Goal: Information Seeking & Learning: Compare options

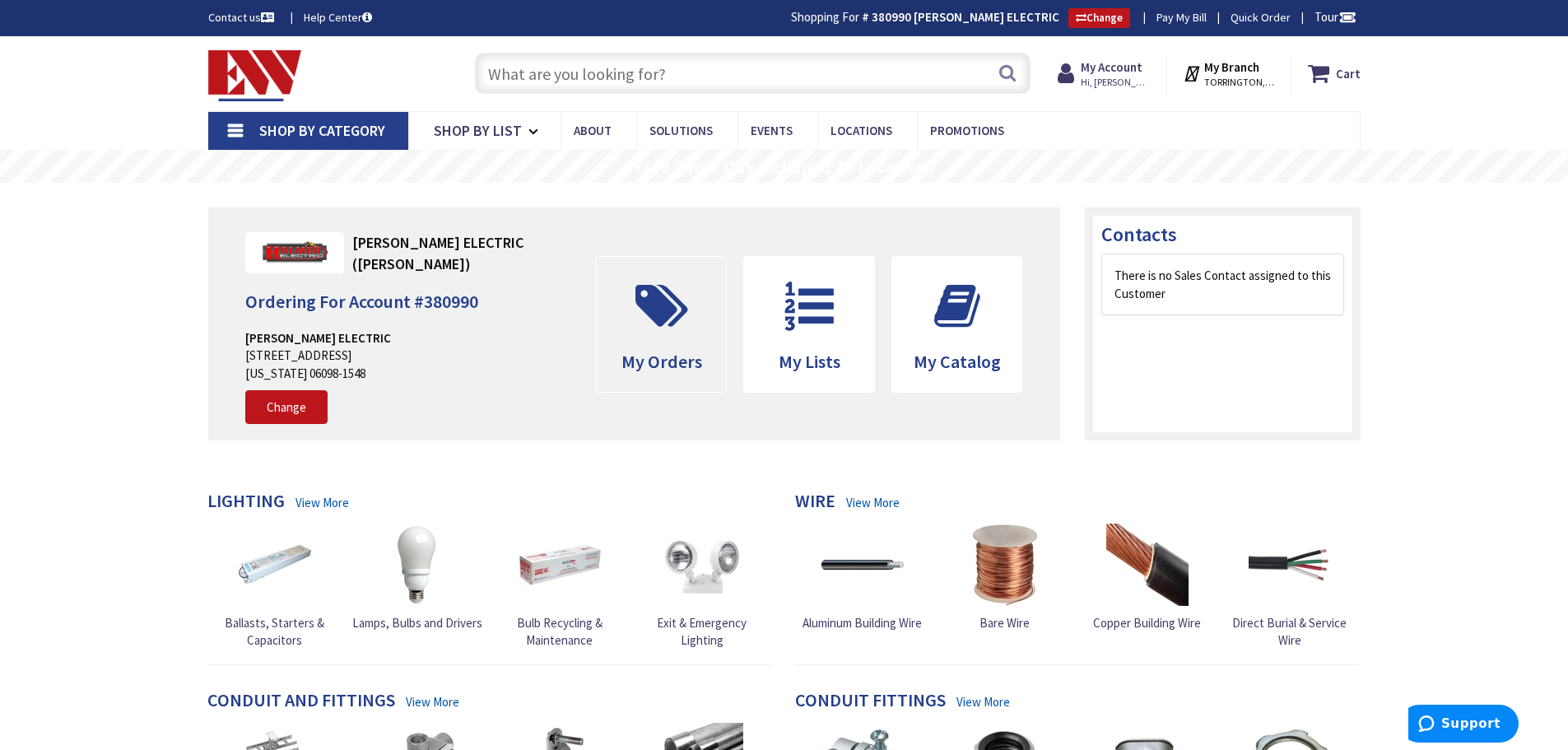
click at [683, 333] on span at bounding box center [661, 305] width 105 height 74
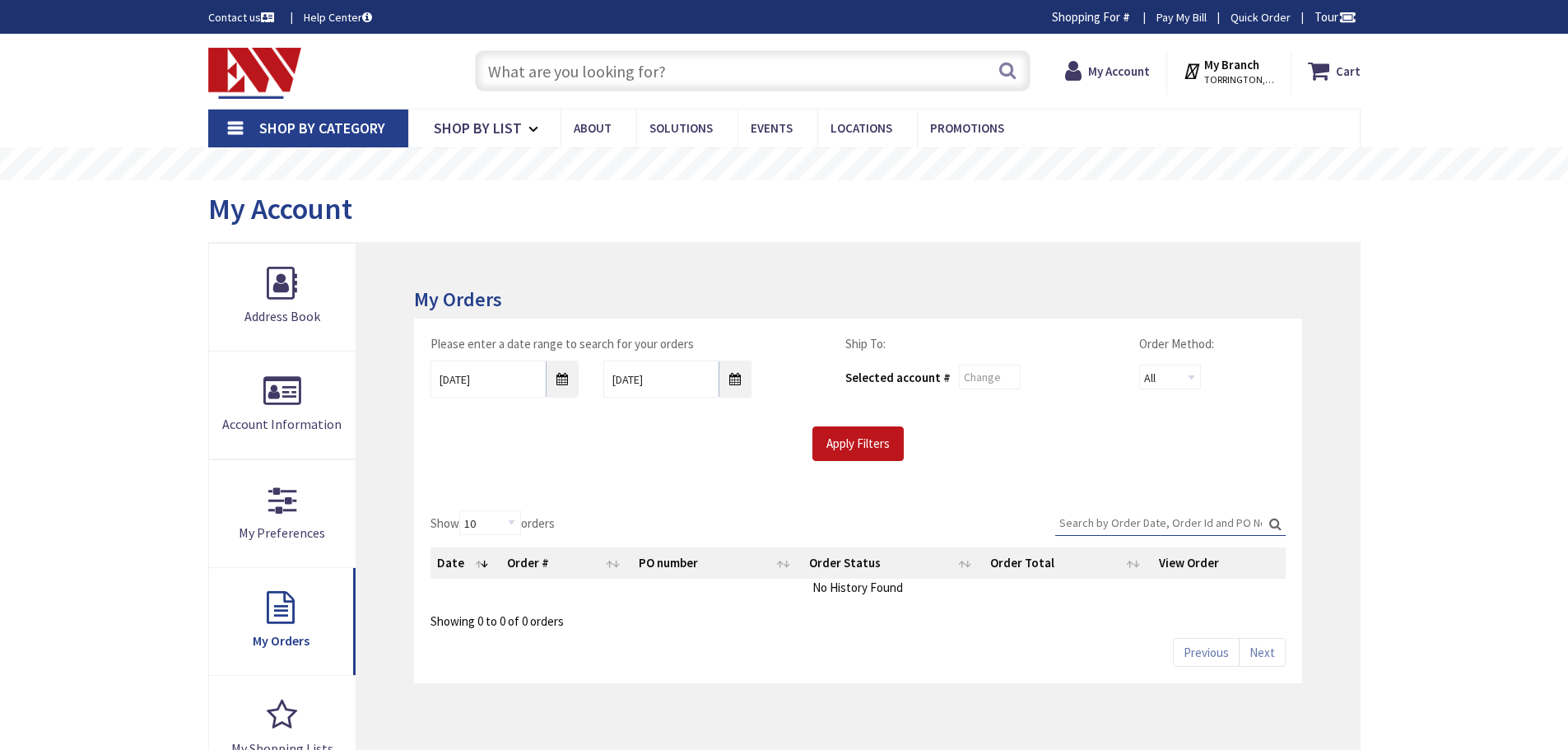
type input "[GEOGRAPHIC_DATA], [GEOGRAPHIC_DATA]"
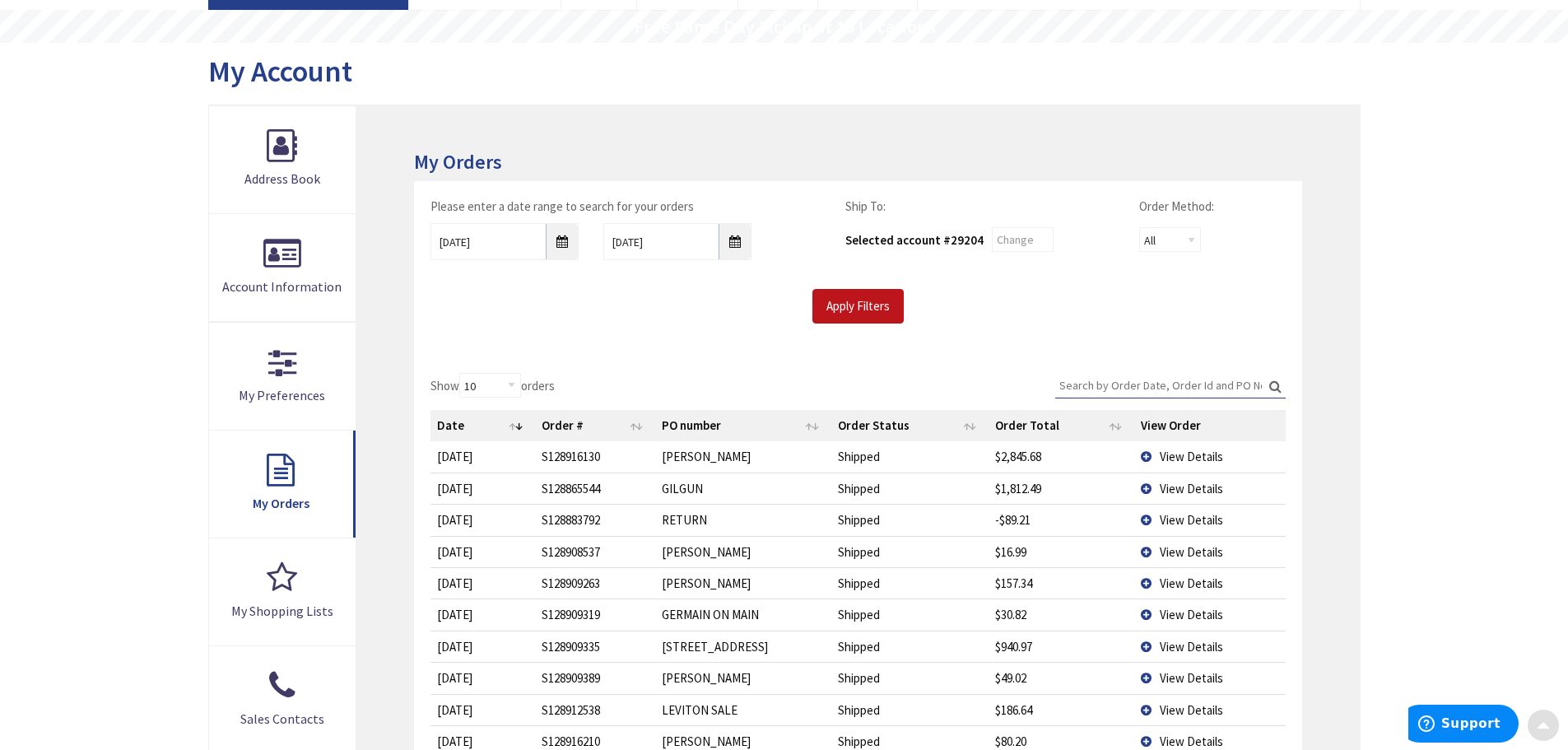
scroll to position [165, 0]
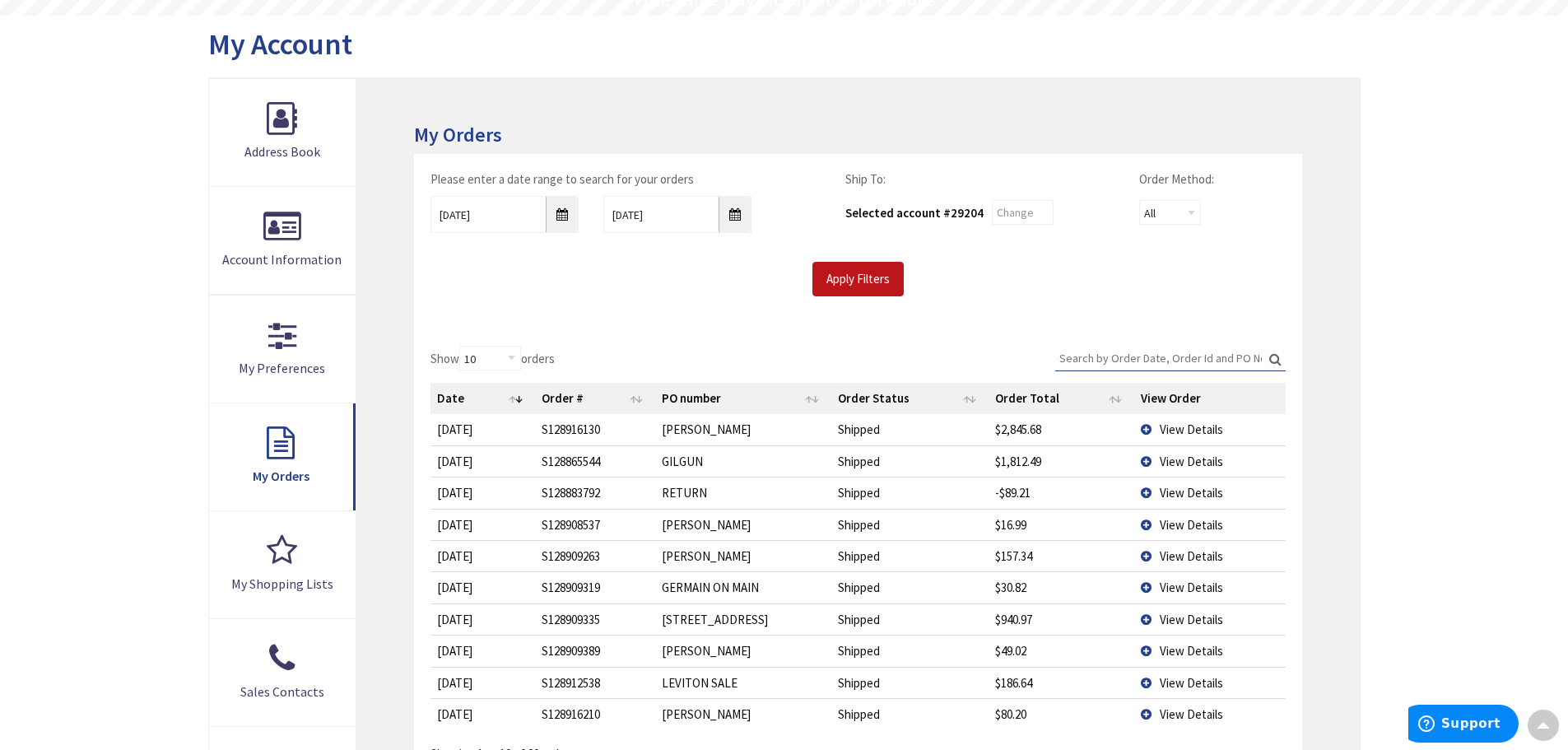
click at [1149, 428] on td "View Details" at bounding box center [1209, 429] width 151 height 30
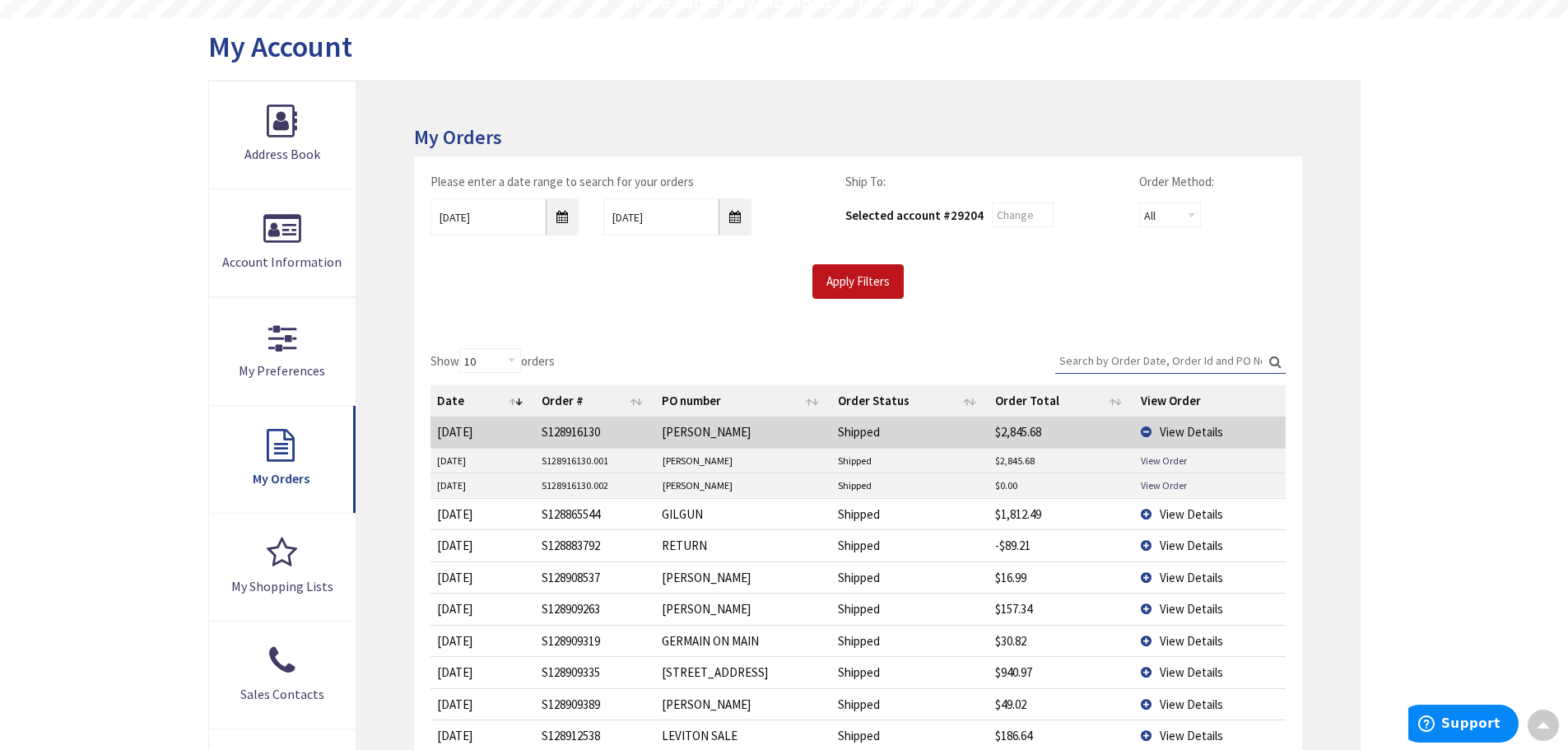
scroll to position [167, 0]
click at [1160, 459] on link "View Order" at bounding box center [1164, 457] width 46 height 14
click at [1146, 430] on td "View Details" at bounding box center [1209, 429] width 151 height 30
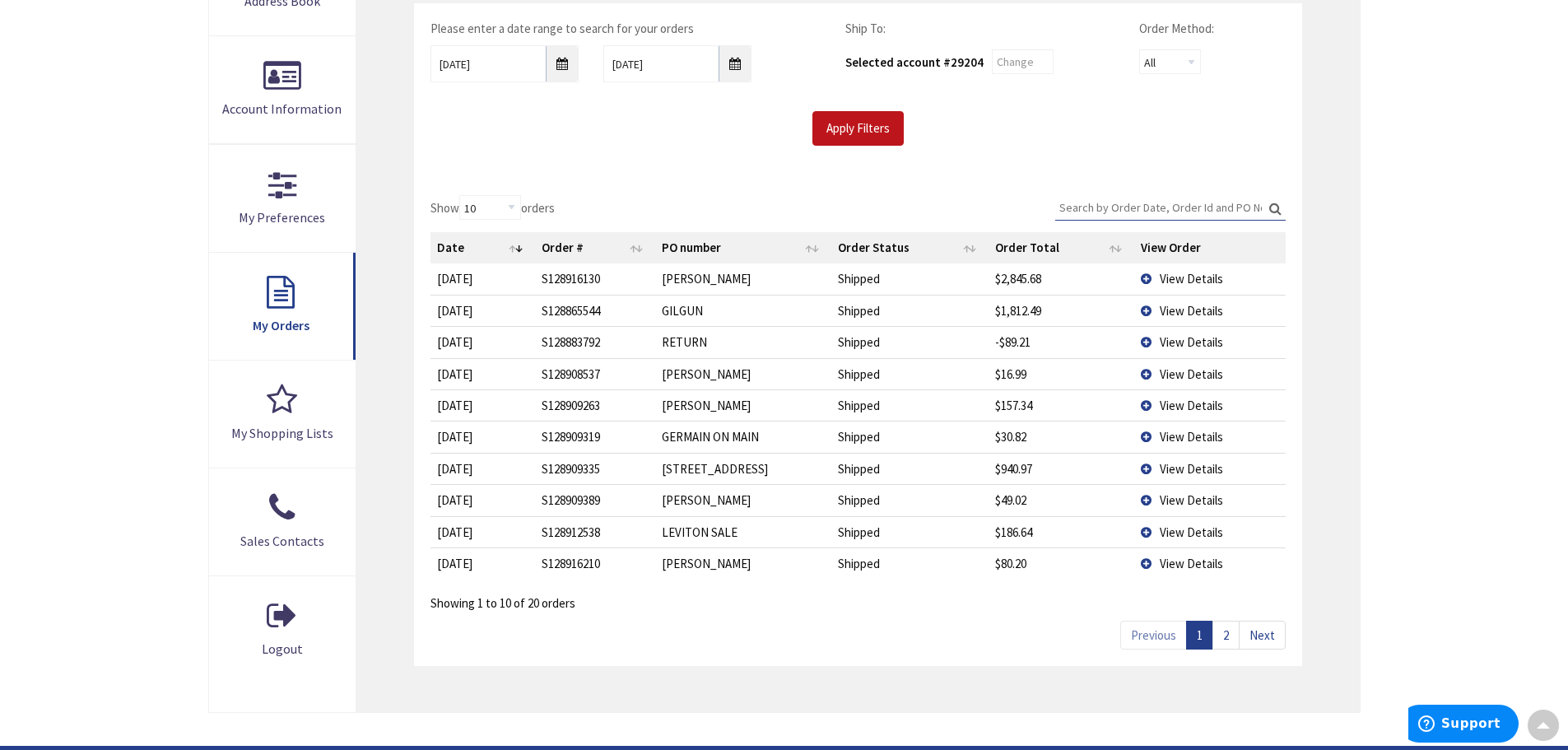
scroll to position [332, 0]
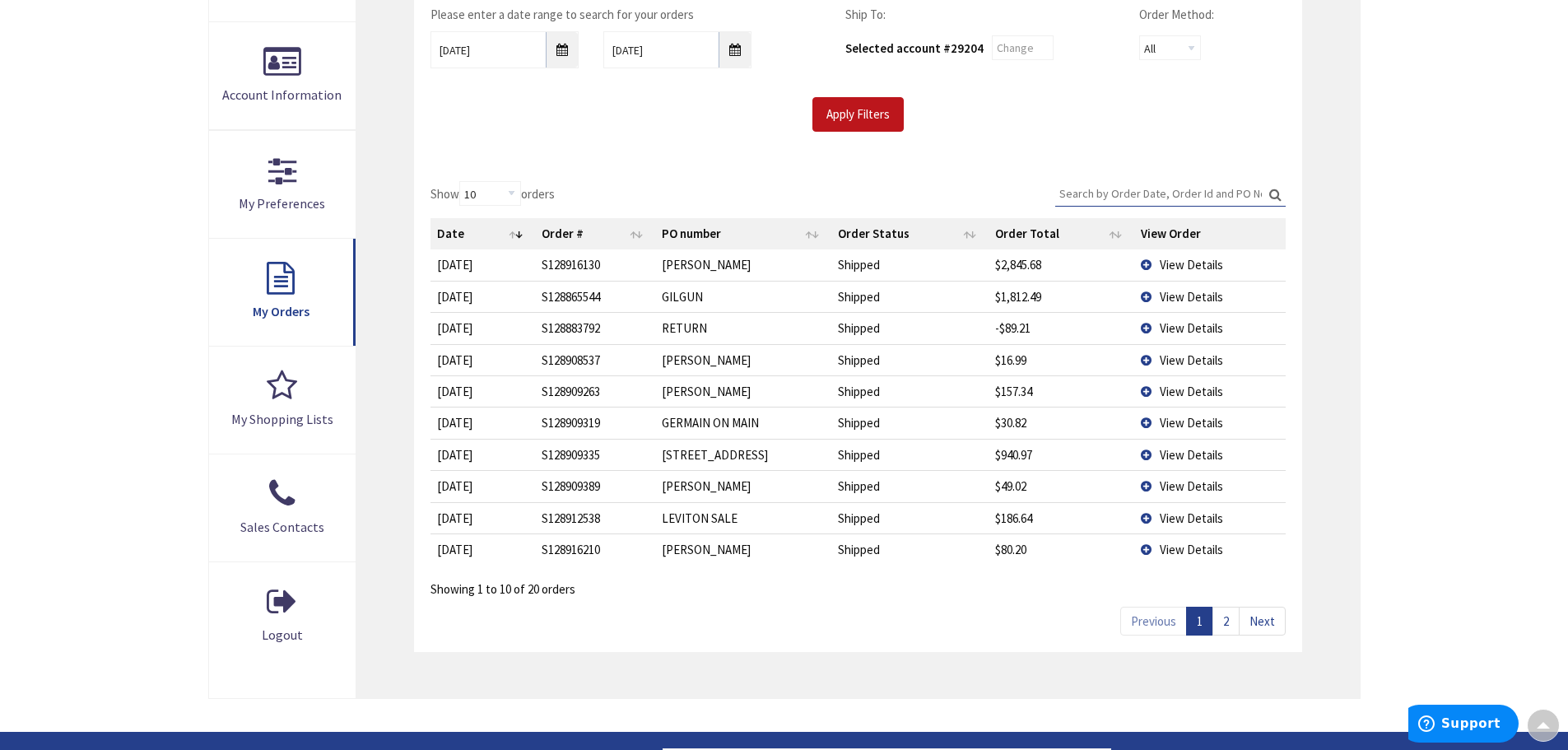
click at [1252, 618] on link "Next" at bounding box center [1262, 620] width 47 height 28
click at [1145, 262] on td "View Details" at bounding box center [1209, 264] width 151 height 30
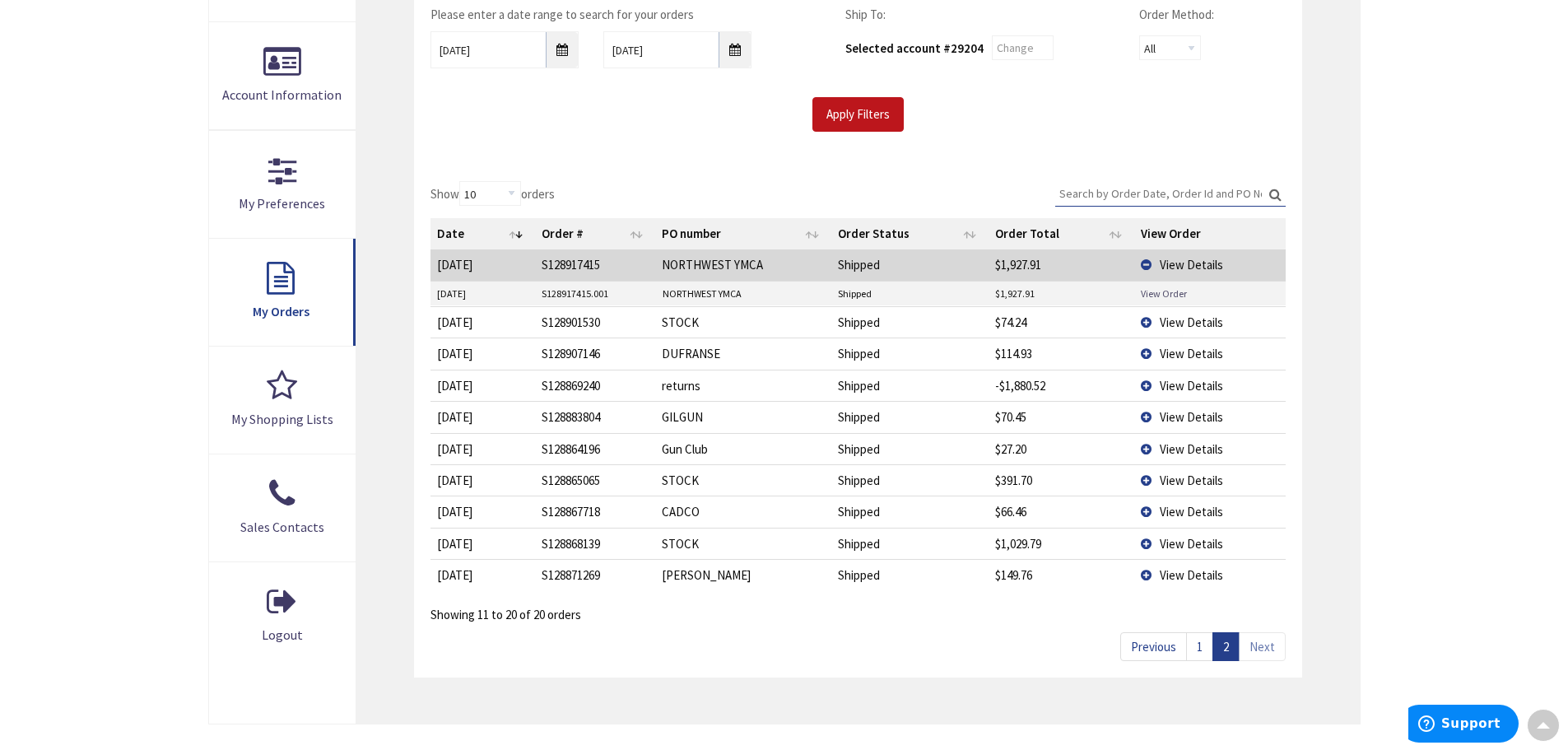
click at [1150, 286] on link "View Order" at bounding box center [1164, 293] width 46 height 14
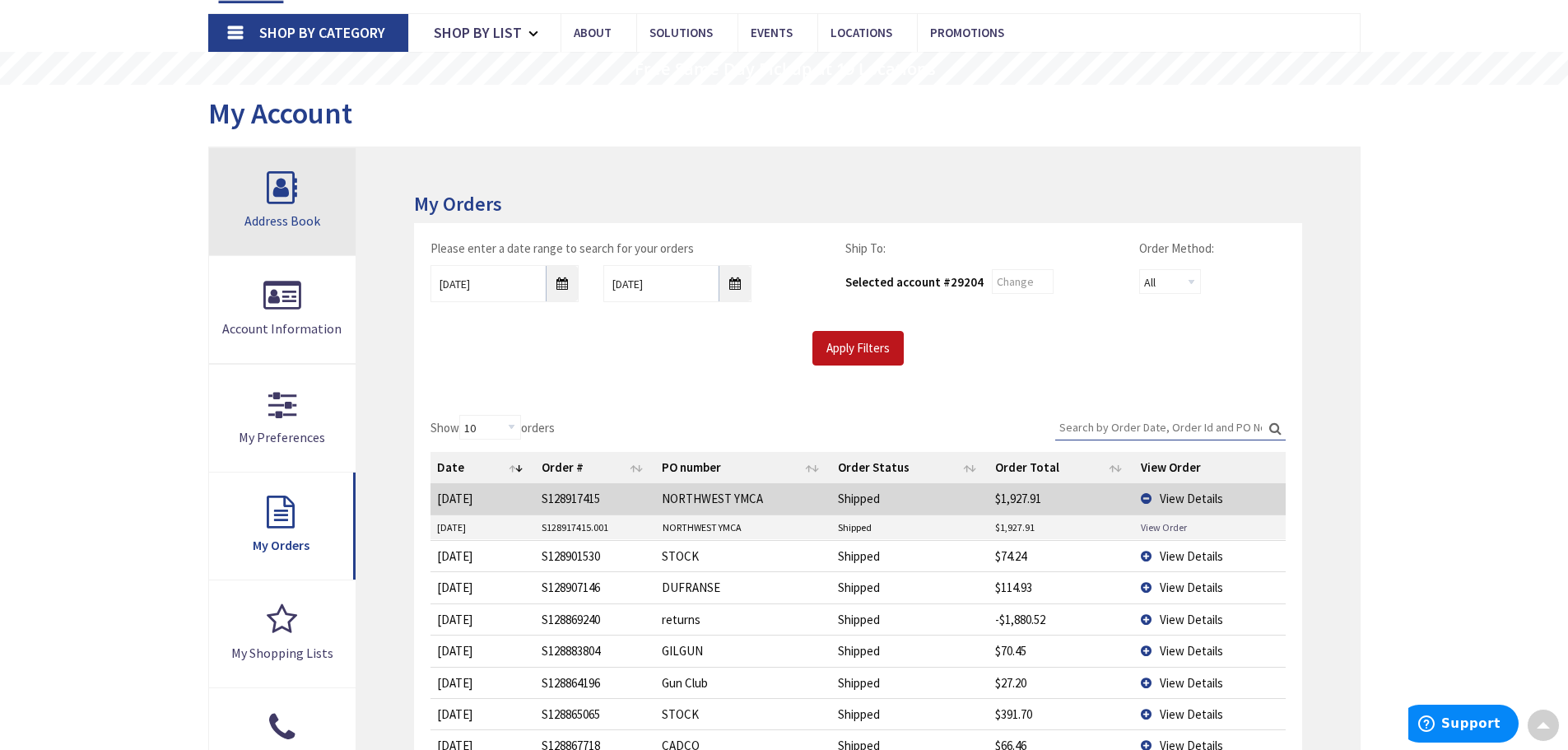
scroll to position [0, 0]
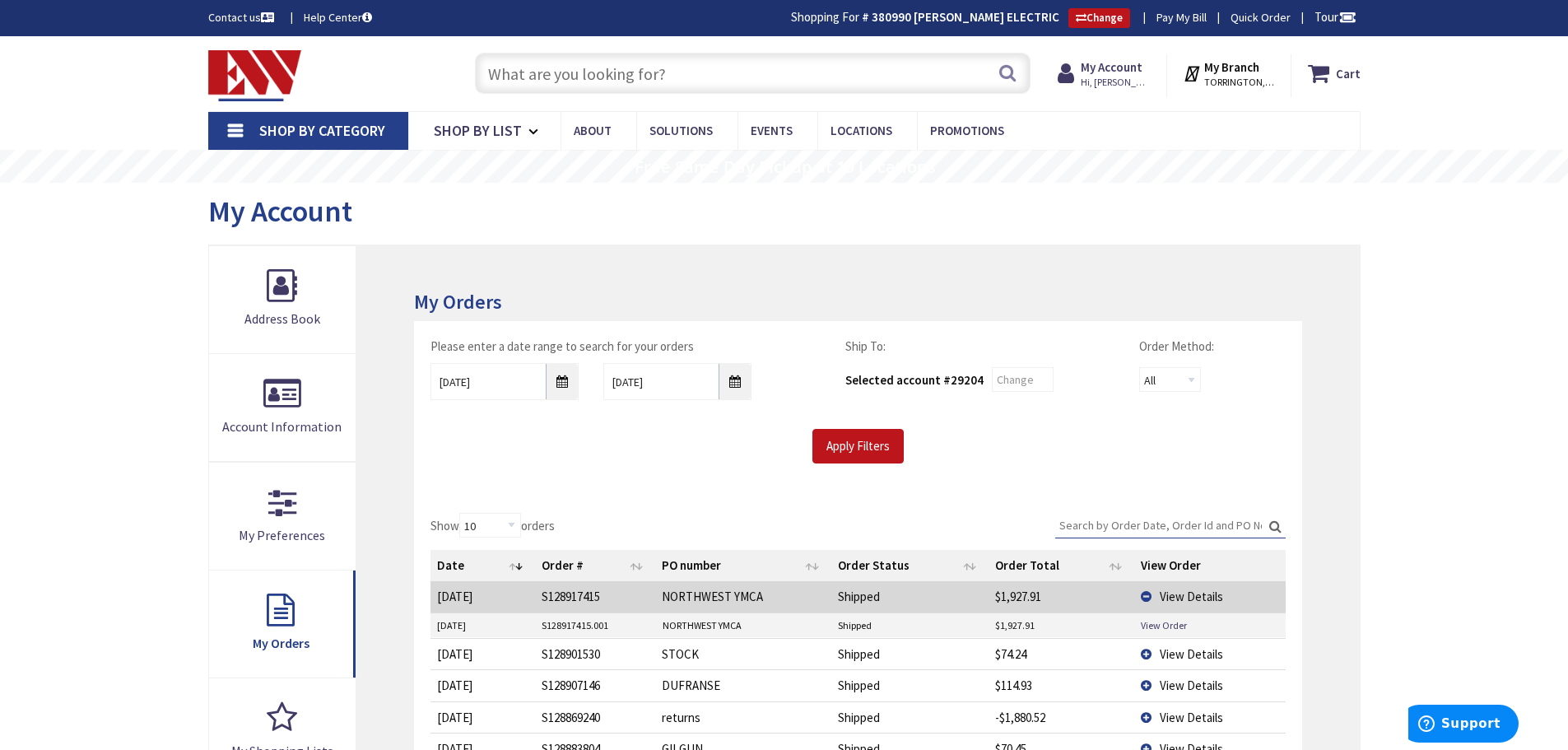
click at [255, 58] on img at bounding box center [255, 76] width 94 height 51
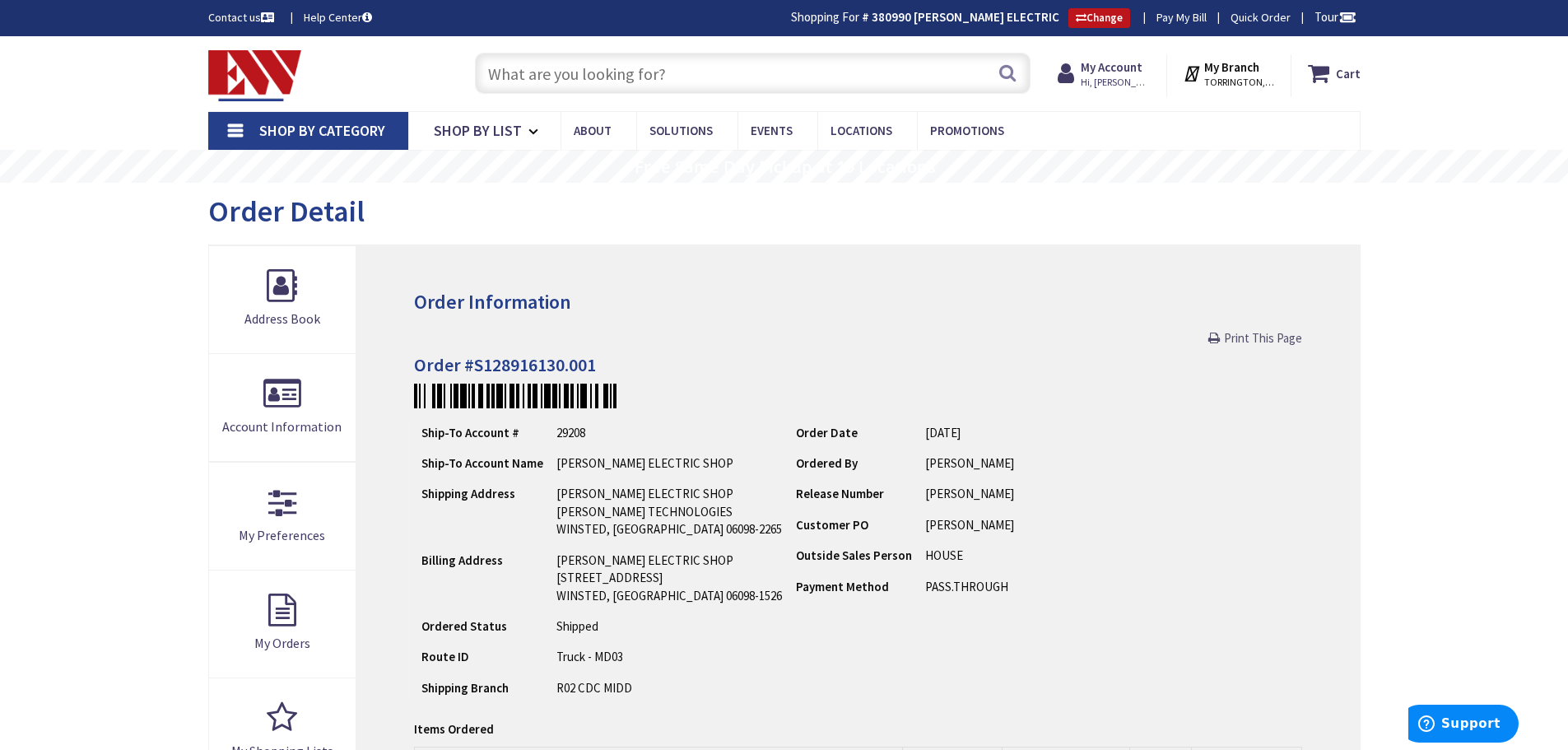
click at [1234, 339] on span "Print This Page" at bounding box center [1262, 338] width 78 height 16
drag, startPoint x: 1248, startPoint y: 333, endPoint x: 1218, endPoint y: 648, distance: 316.4
click at [1248, 333] on span "Print This Page" at bounding box center [1262, 338] width 78 height 16
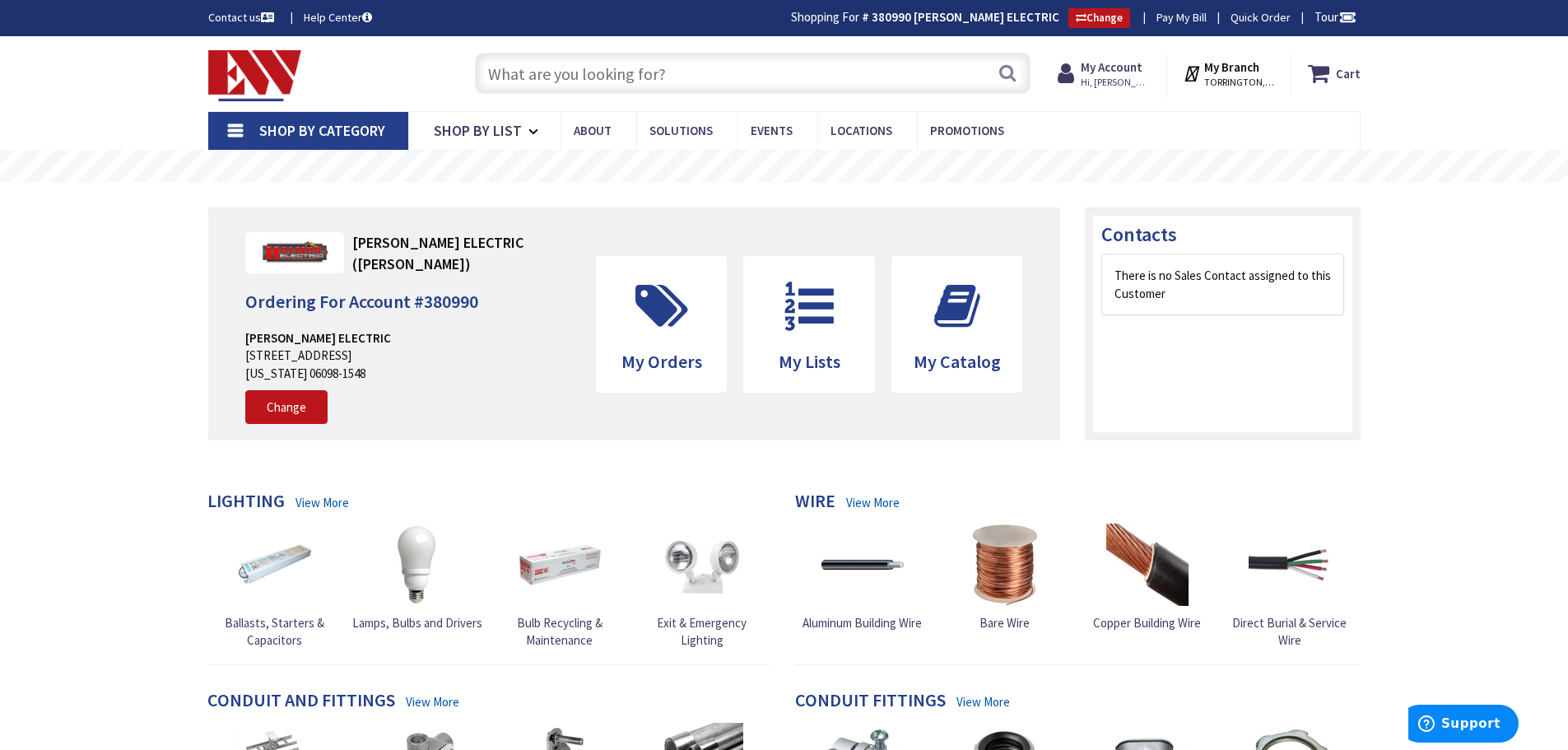
click at [571, 77] on input "text" at bounding box center [752, 73] width 555 height 41
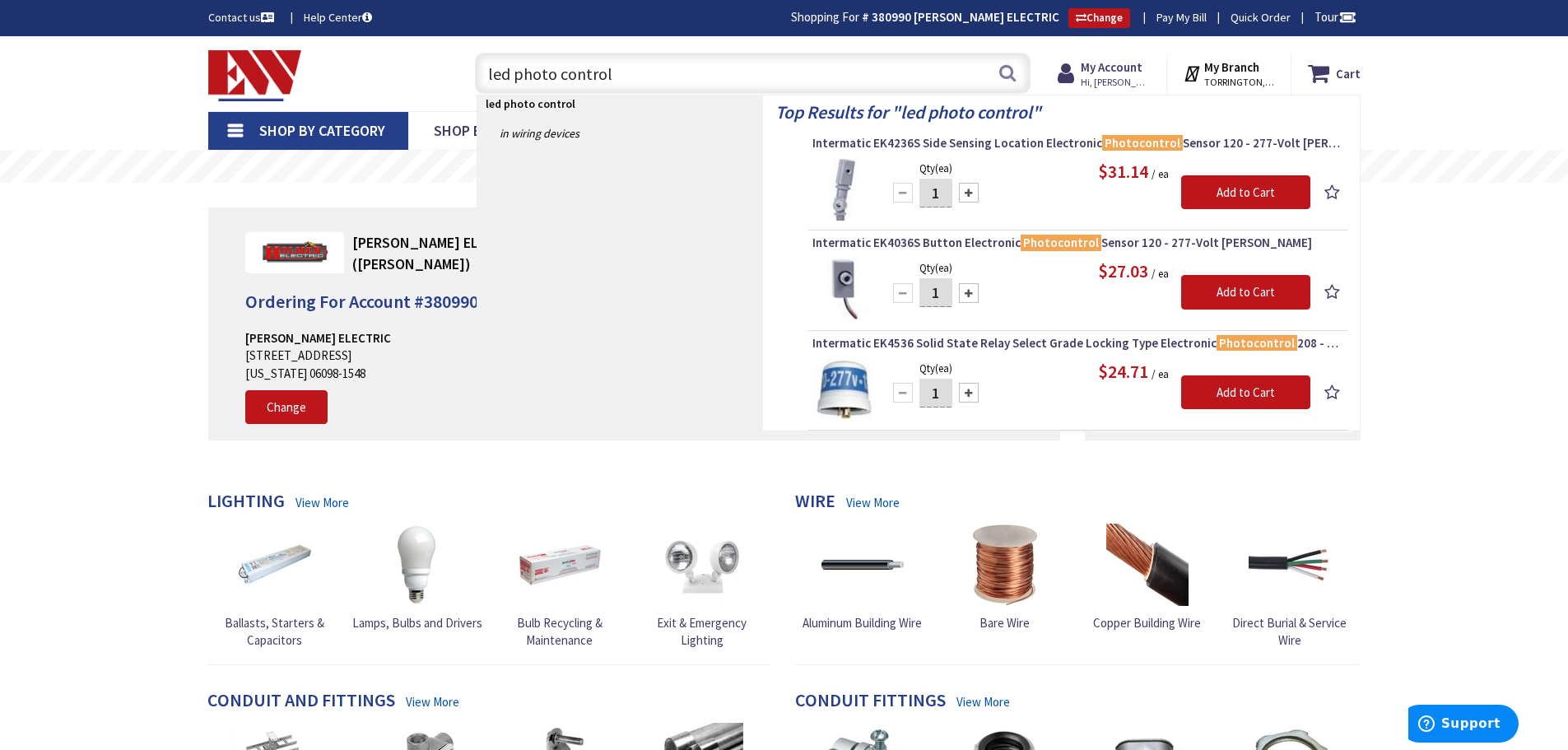
drag, startPoint x: 621, startPoint y: 76, endPoint x: 447, endPoint y: 80, distance: 174.0
click at [447, 80] on div "Toggle Nav led photo control led photo control Search Cart My Cart Close" at bounding box center [784, 73] width 1177 height 55
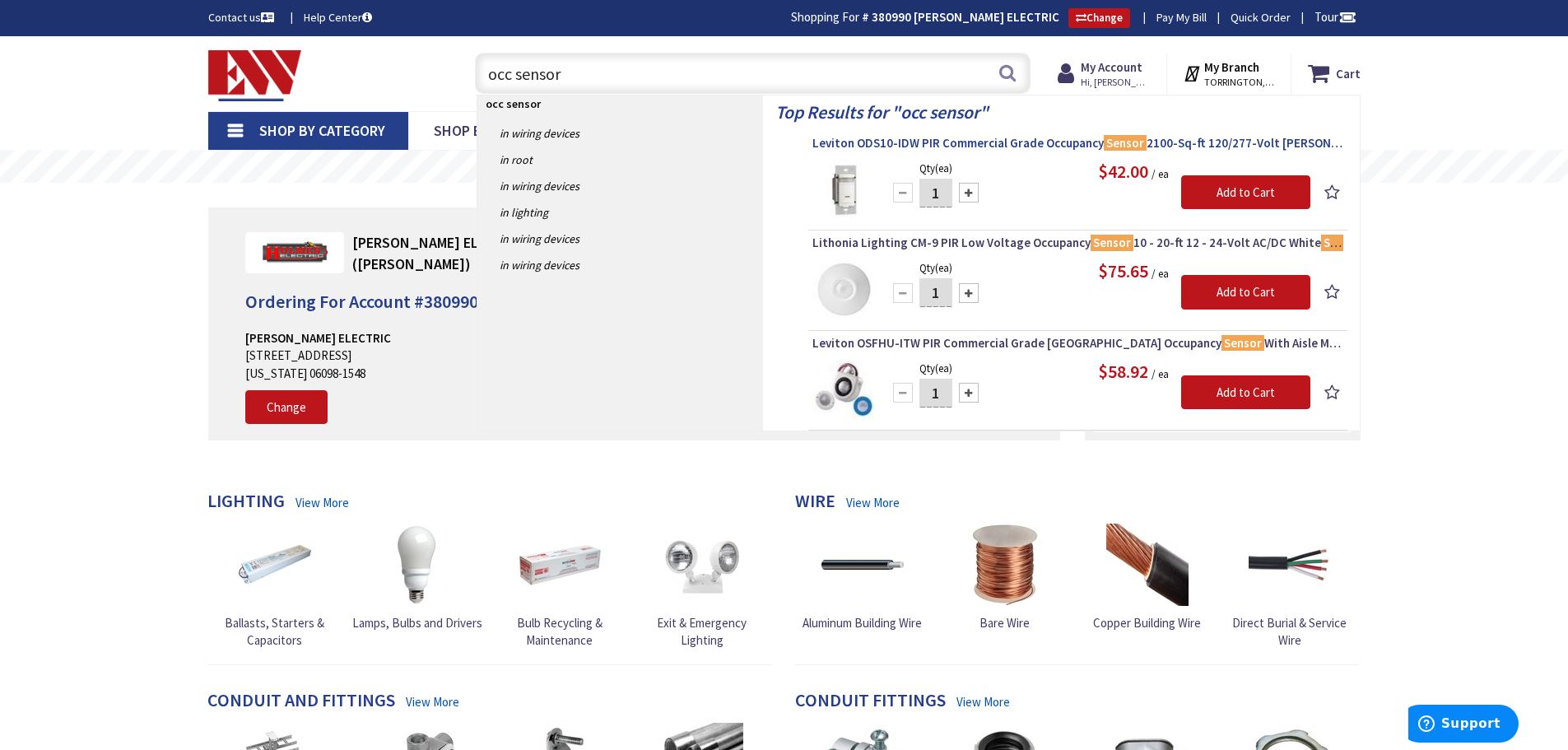
type input "occ sensor"
click at [991, 141] on span "Leviton ODS10-IDW PIR Commercial Grade Occupancy Sensor 2100-Sq-ft 120/277-Volt…" at bounding box center [1078, 144] width 531 height 16
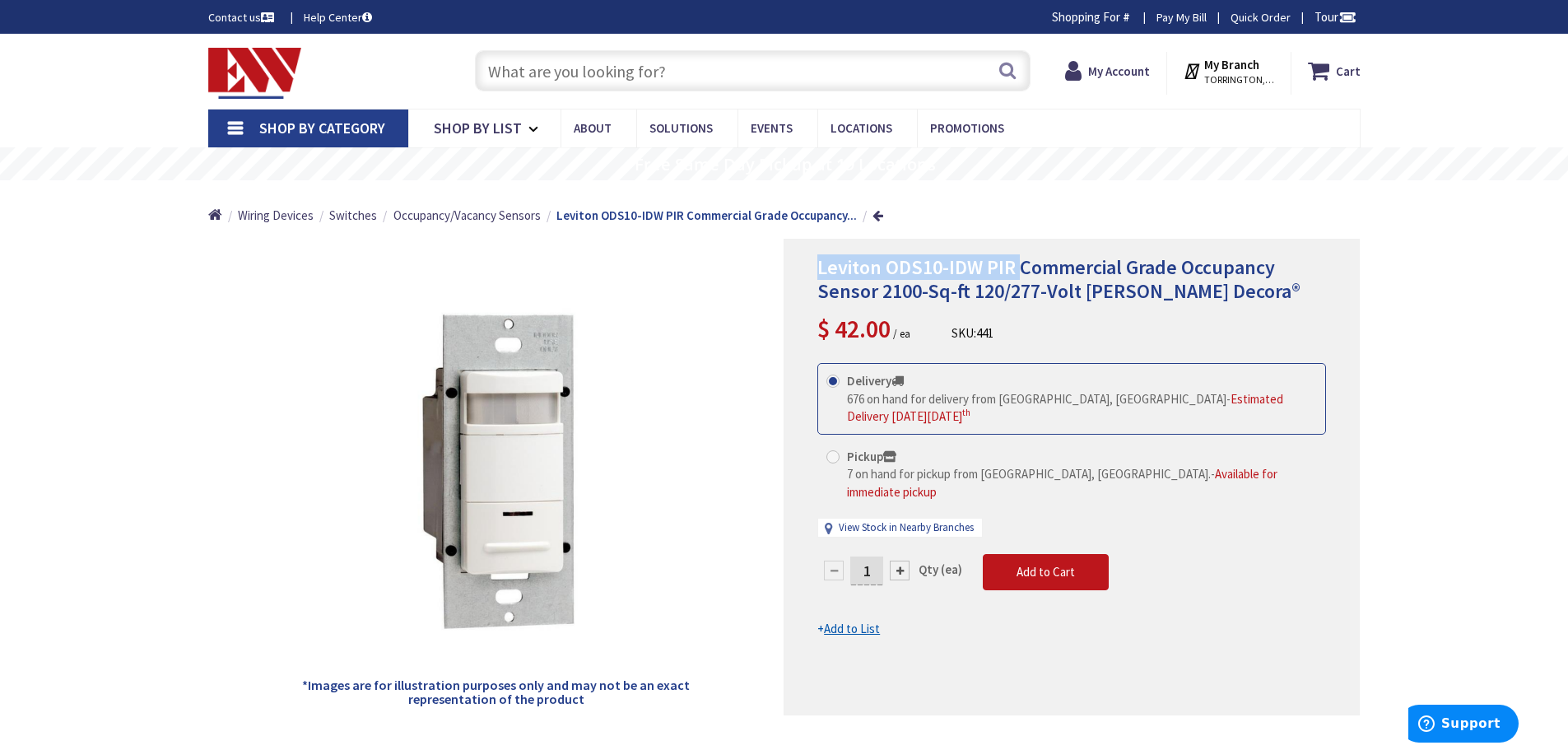
drag, startPoint x: 1018, startPoint y: 262, endPoint x: 820, endPoint y: 265, distance: 198.0
click at [820, 265] on span "Leviton ODS10-IDW PIR Commercial Grade Occupancy Sensor 2100-Sq-ft 120/277-Volt…" at bounding box center [1059, 279] width 483 height 49
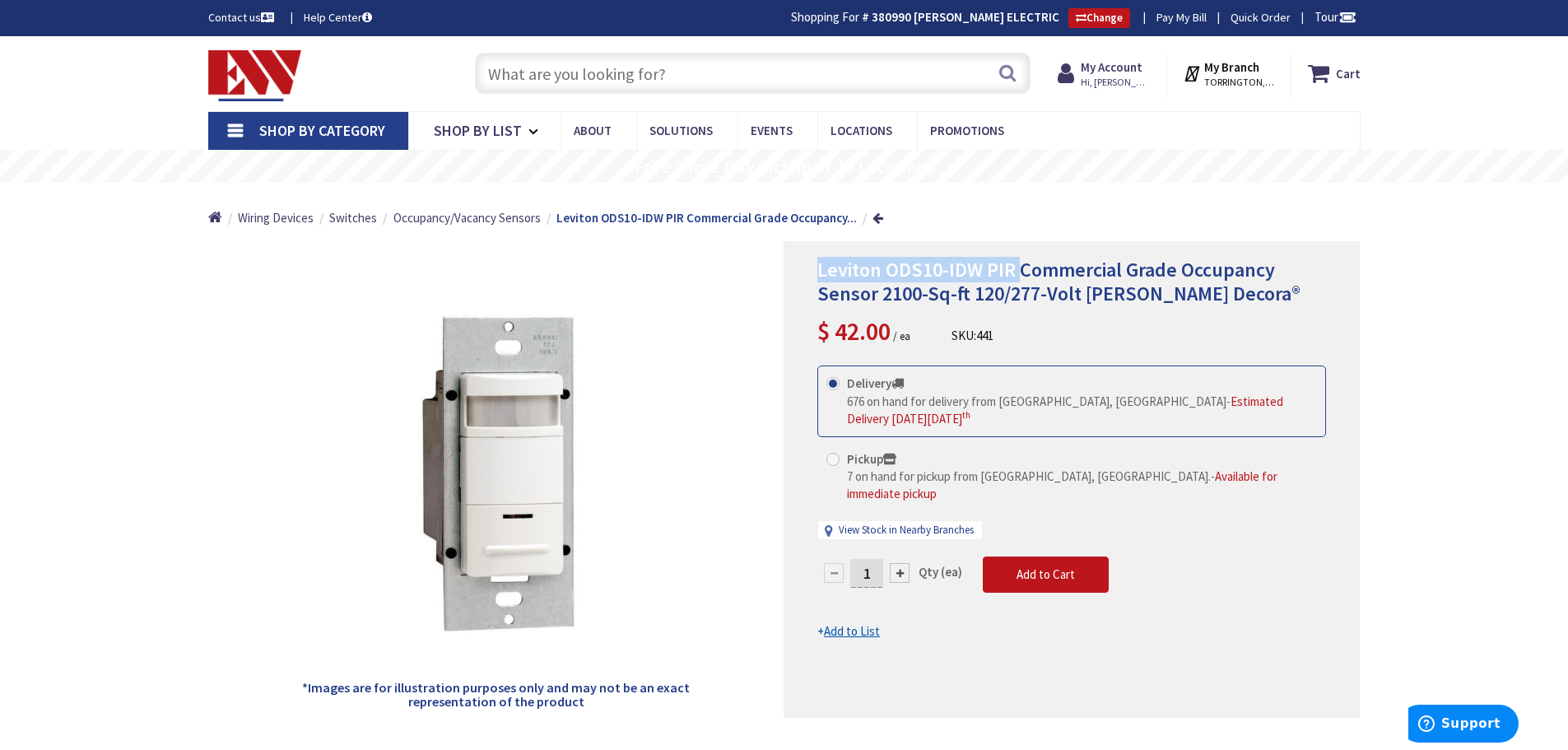
copy span "Leviton ODS10-IDW PIR"
click at [505, 83] on input "text" at bounding box center [752, 73] width 555 height 41
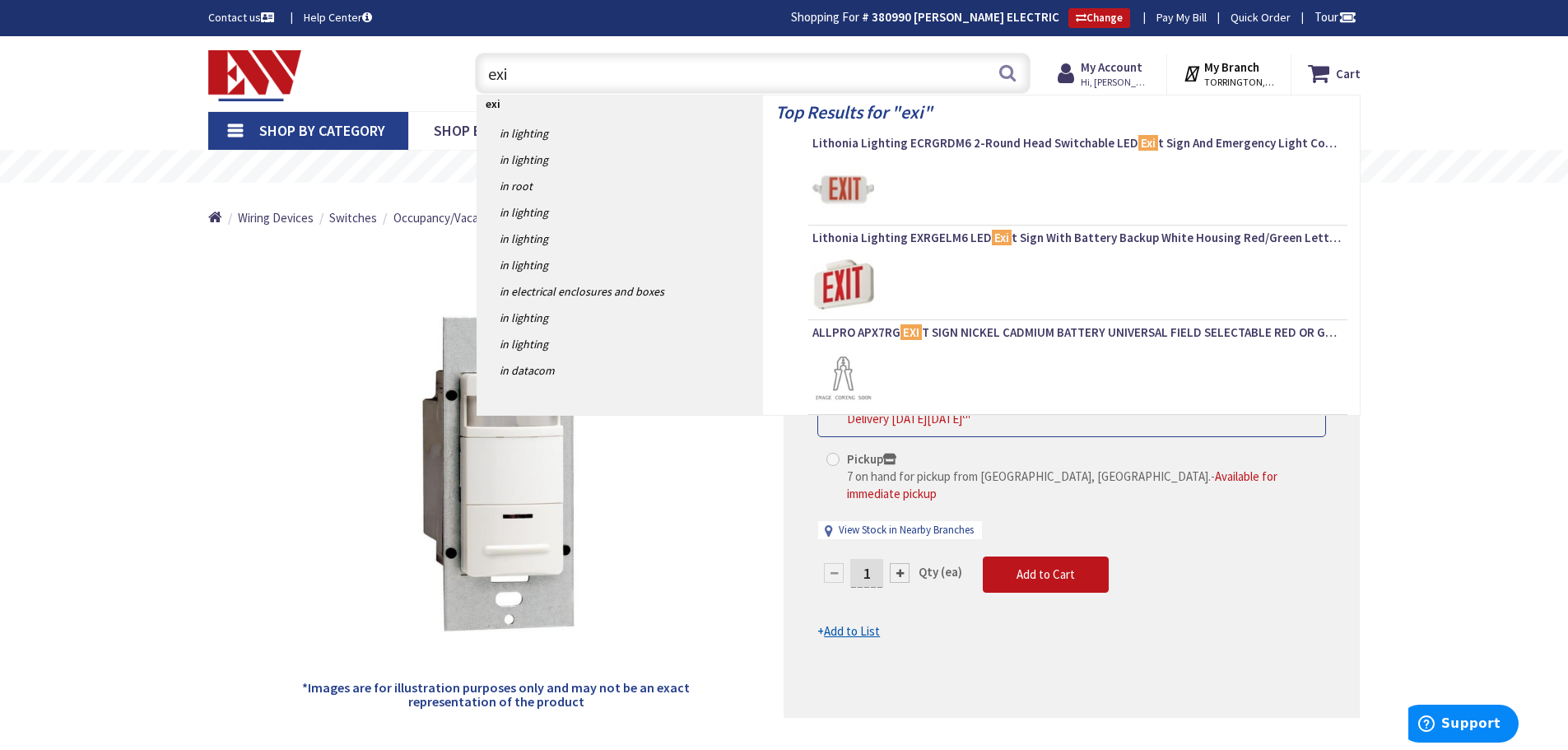
type input "exit"
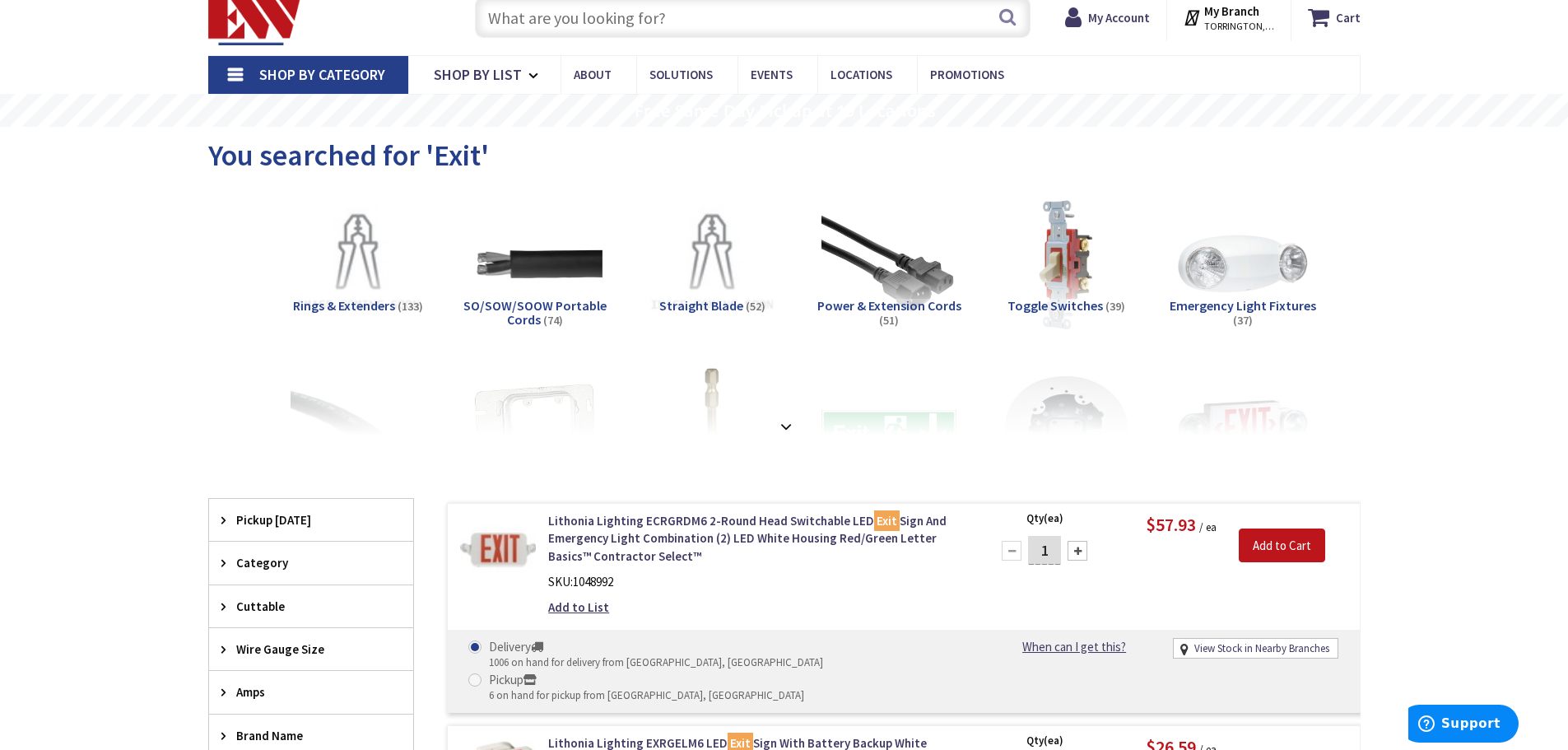
scroll to position [82, 0]
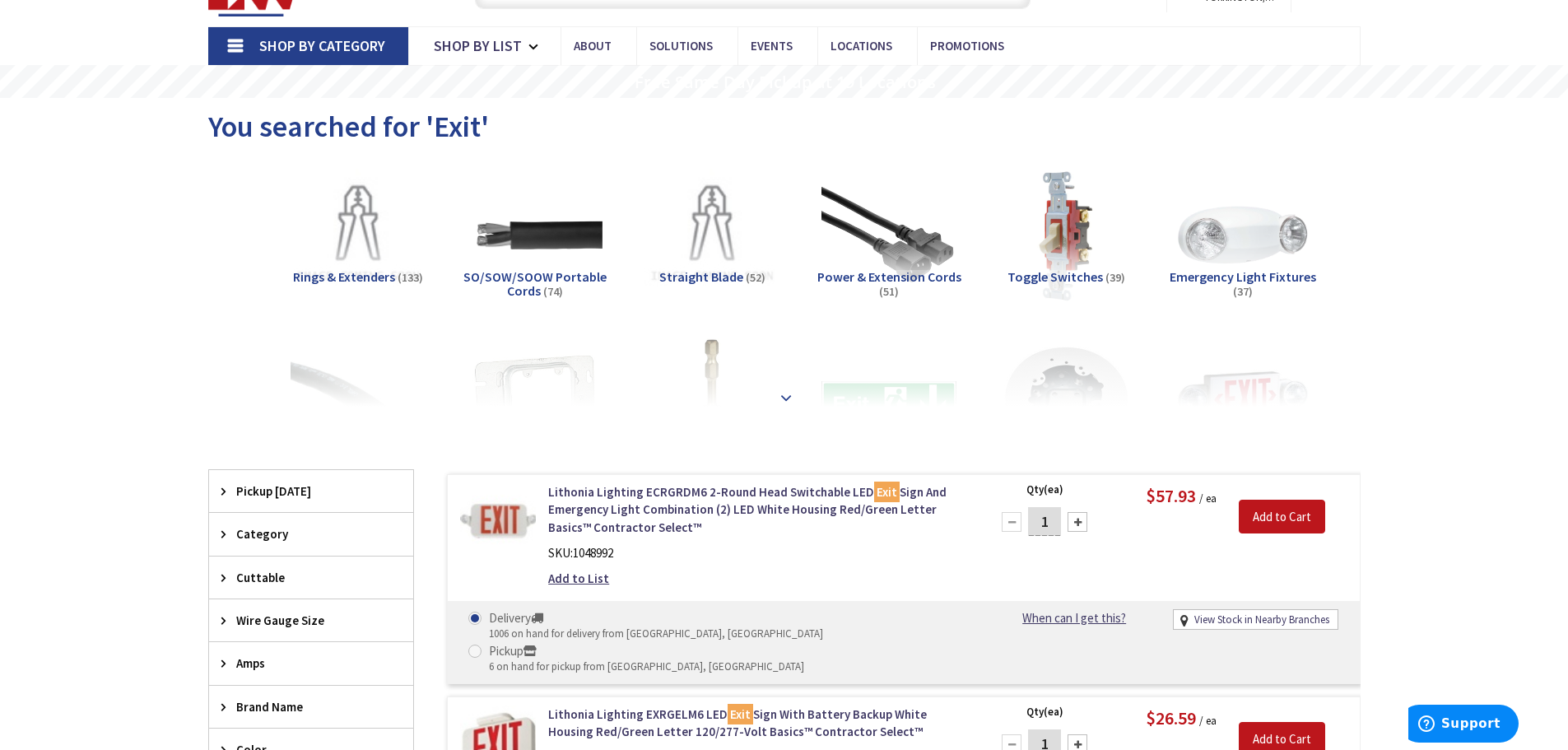
click at [785, 395] on strong at bounding box center [787, 398] width 20 height 18
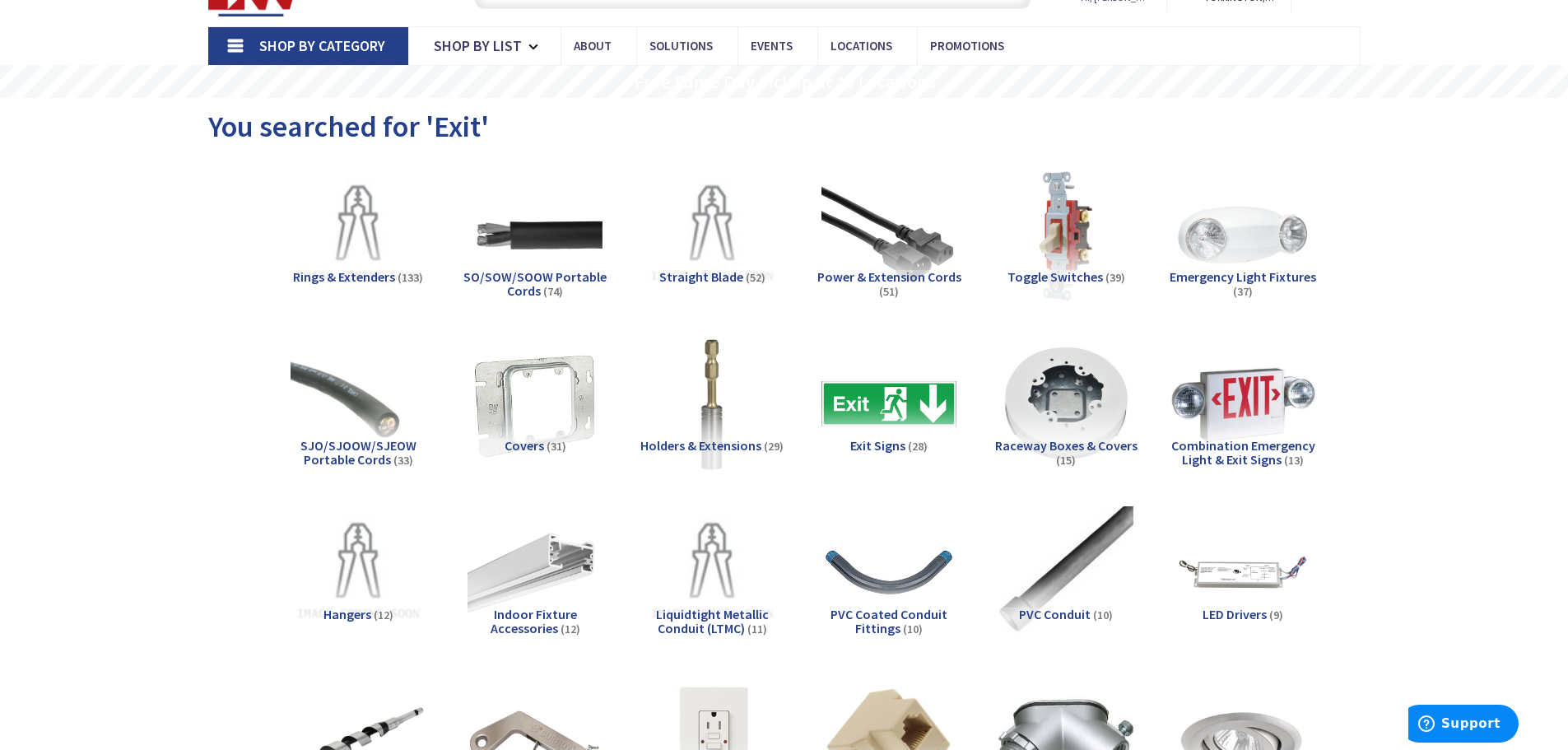
click at [1252, 421] on img at bounding box center [1242, 403] width 149 height 149
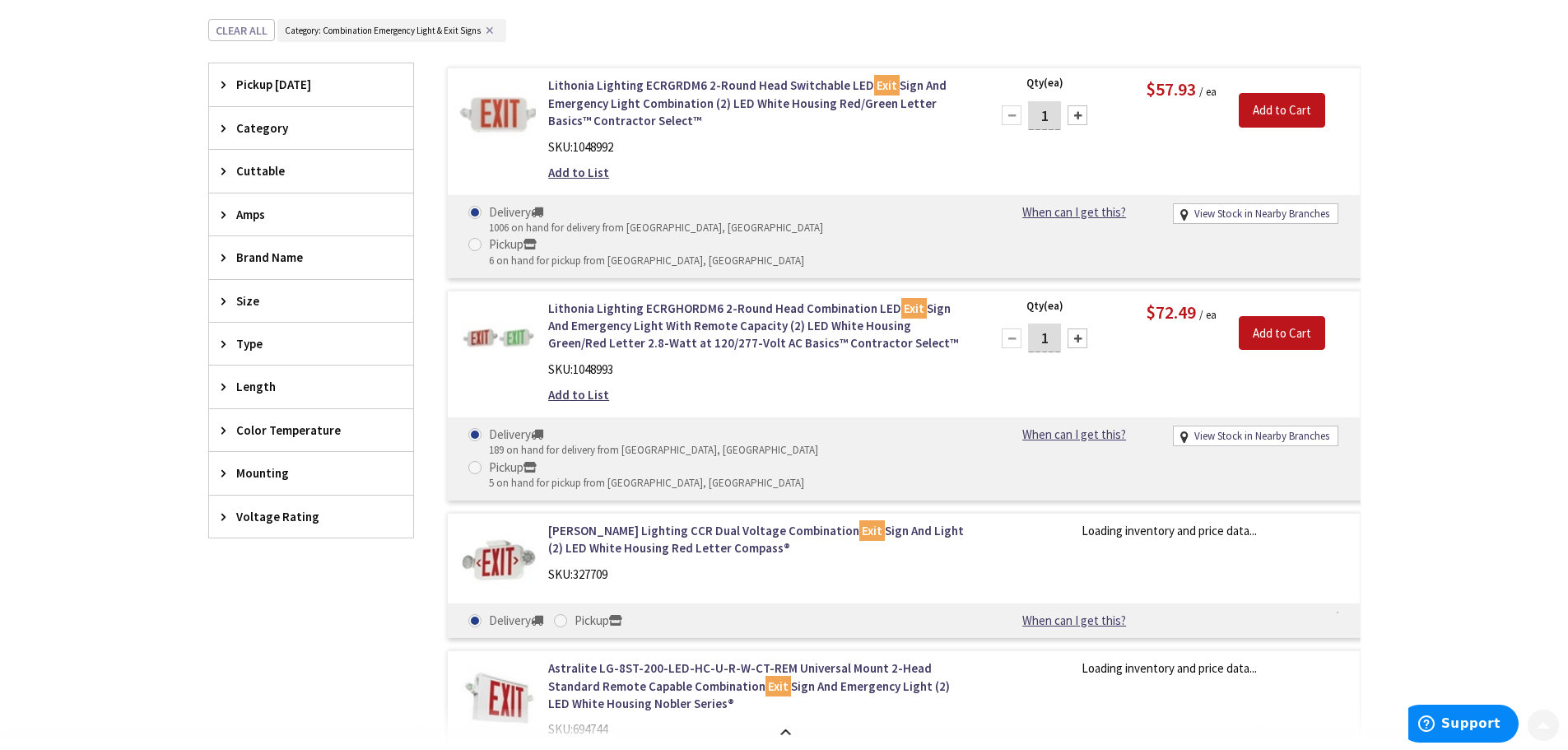
scroll to position [3152, 0]
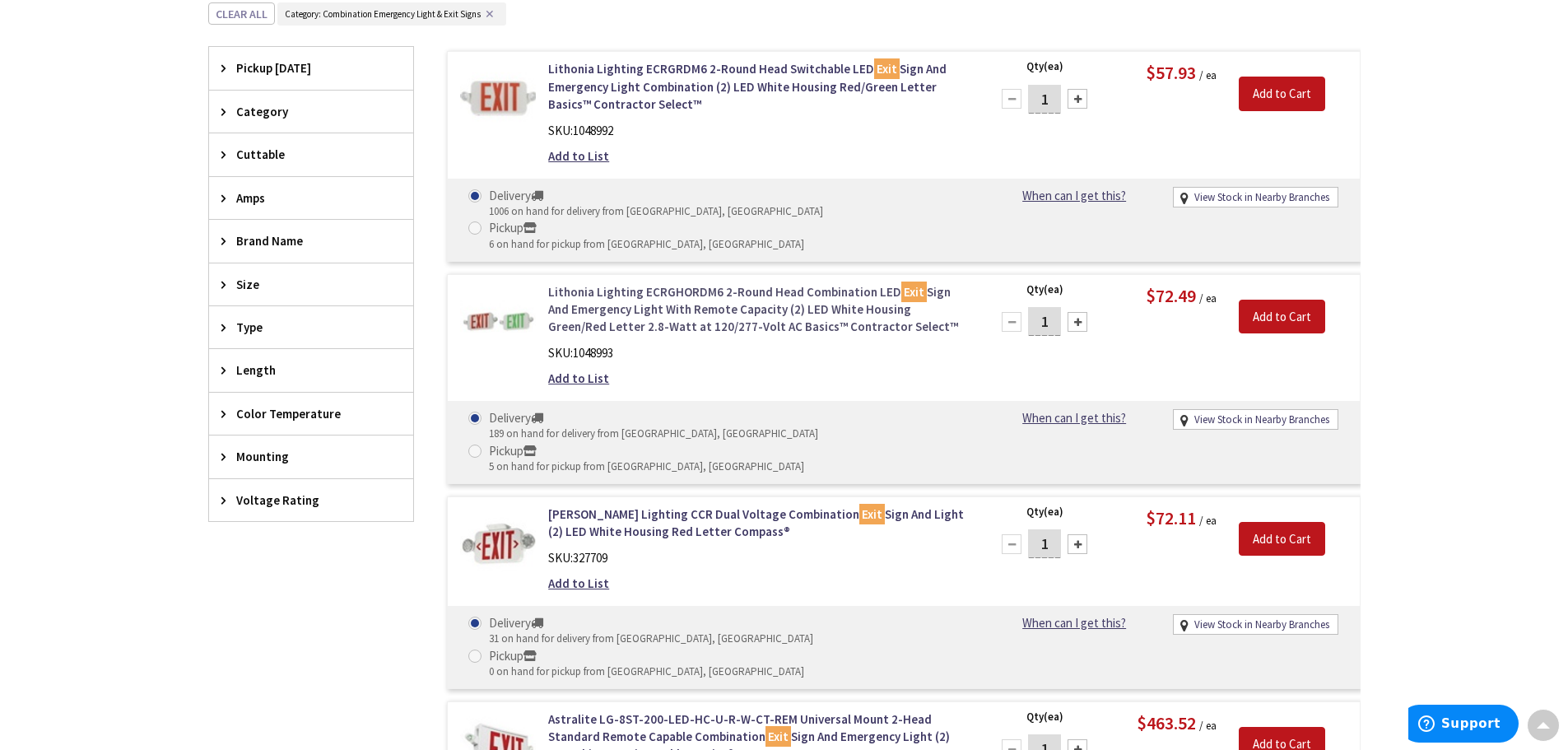
click at [641, 284] on link "Lithonia Lighting ECRGHORDM6 2-Round Head Combination LED Exit Sign And Emergen…" at bounding box center [757, 310] width 419 height 53
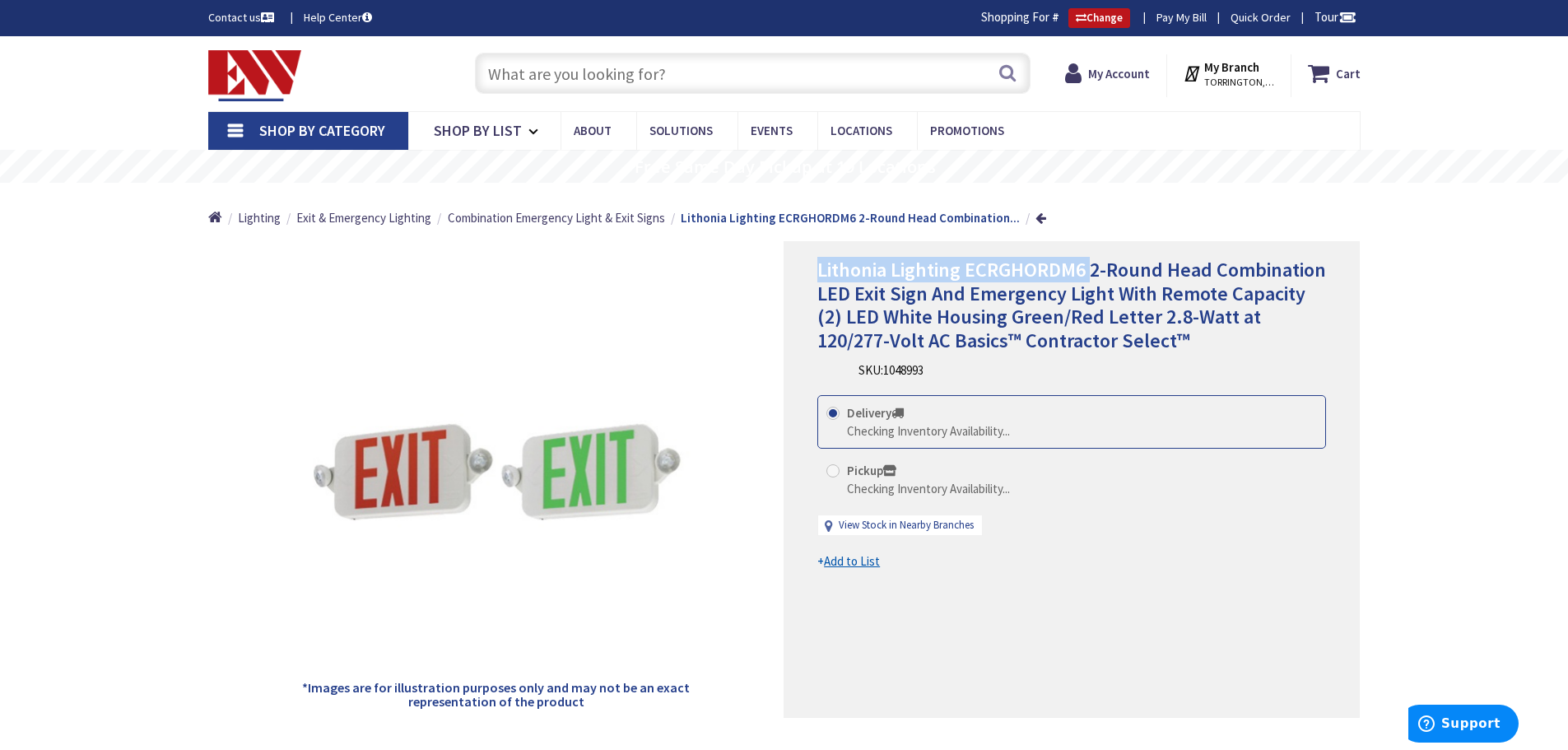
drag, startPoint x: 1090, startPoint y: 263, endPoint x: 816, endPoint y: 263, distance: 274.0
click at [816, 263] on div "Lithonia Lighting ECRGHORDM6 2-Round Head Combination LED Exit Sign And Emergen…" at bounding box center [1072, 479] width 576 height 477
copy span "Lithonia Lighting ECRGHORDM6"
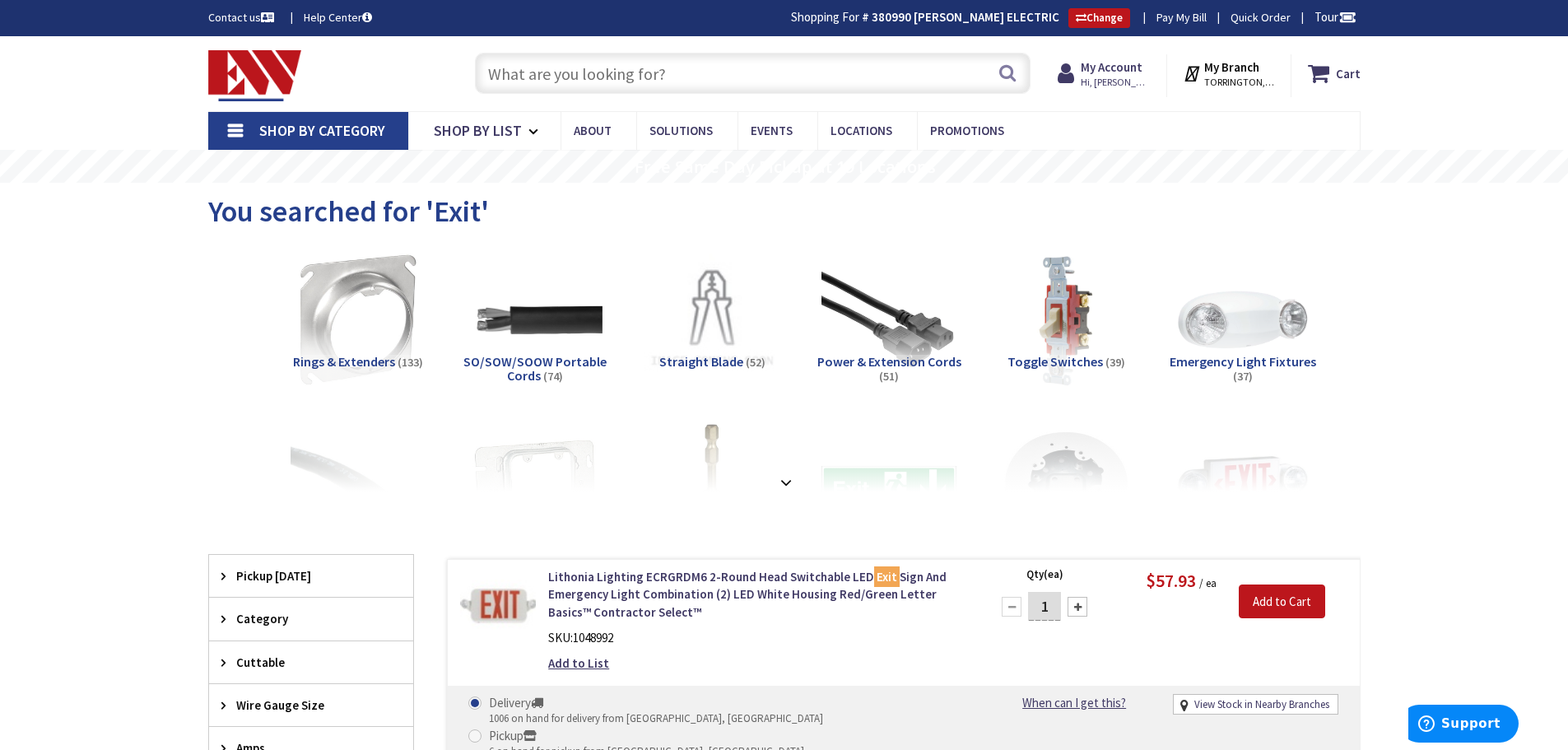
drag, startPoint x: 507, startPoint y: 78, endPoint x: 519, endPoint y: 79, distance: 12.0
click at [508, 79] on input "text" at bounding box center [752, 73] width 555 height 41
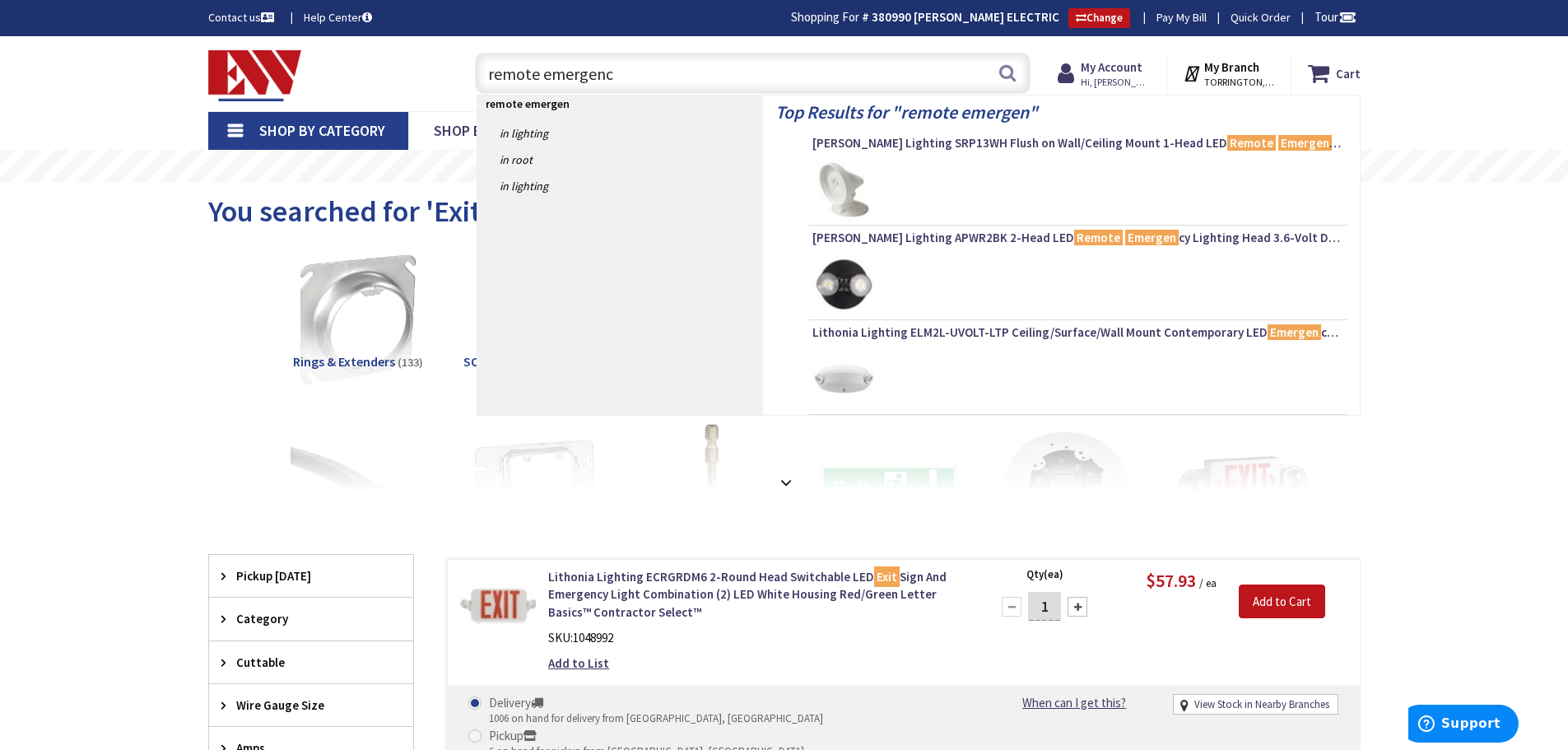
type input "remote emergency"
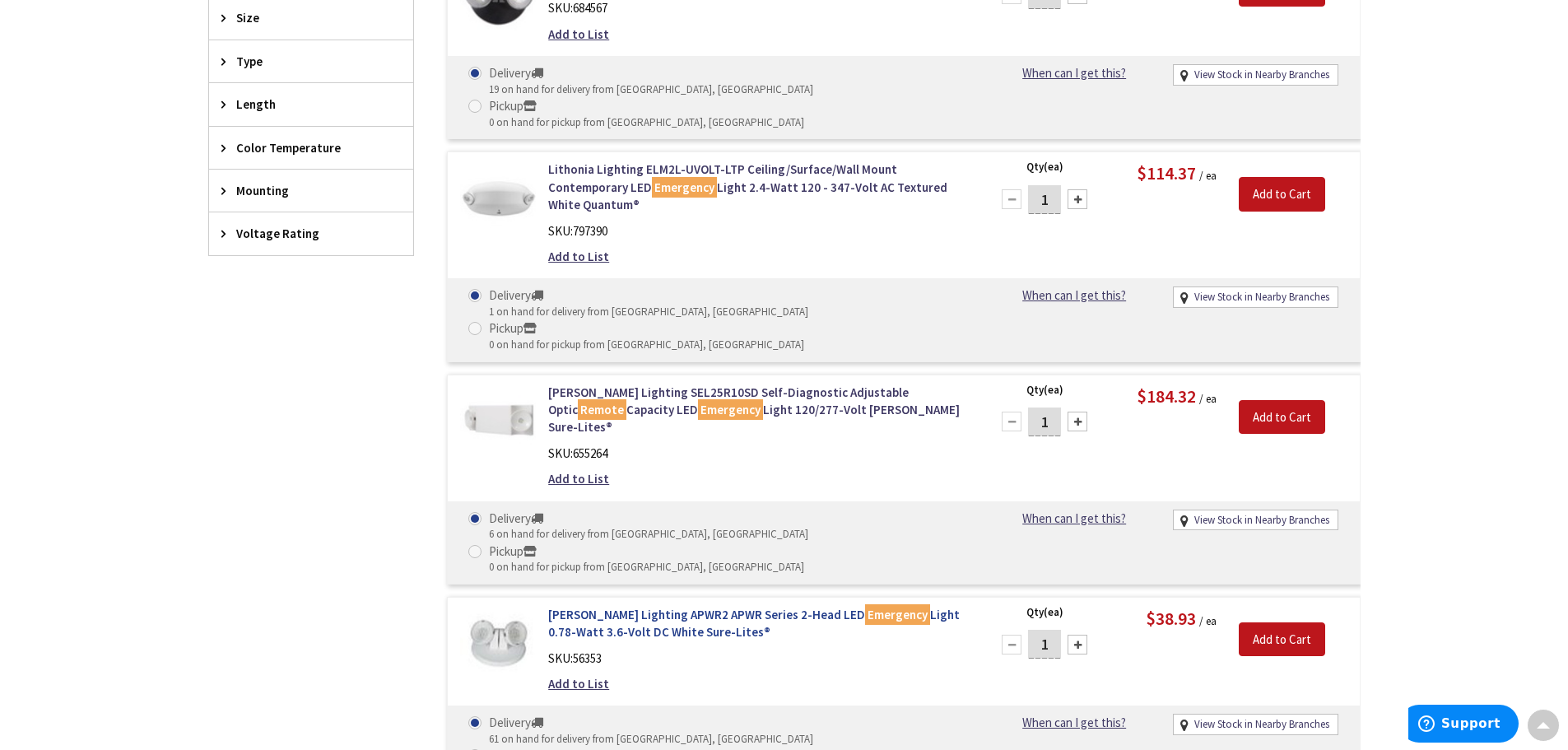
scroll to position [905, 0]
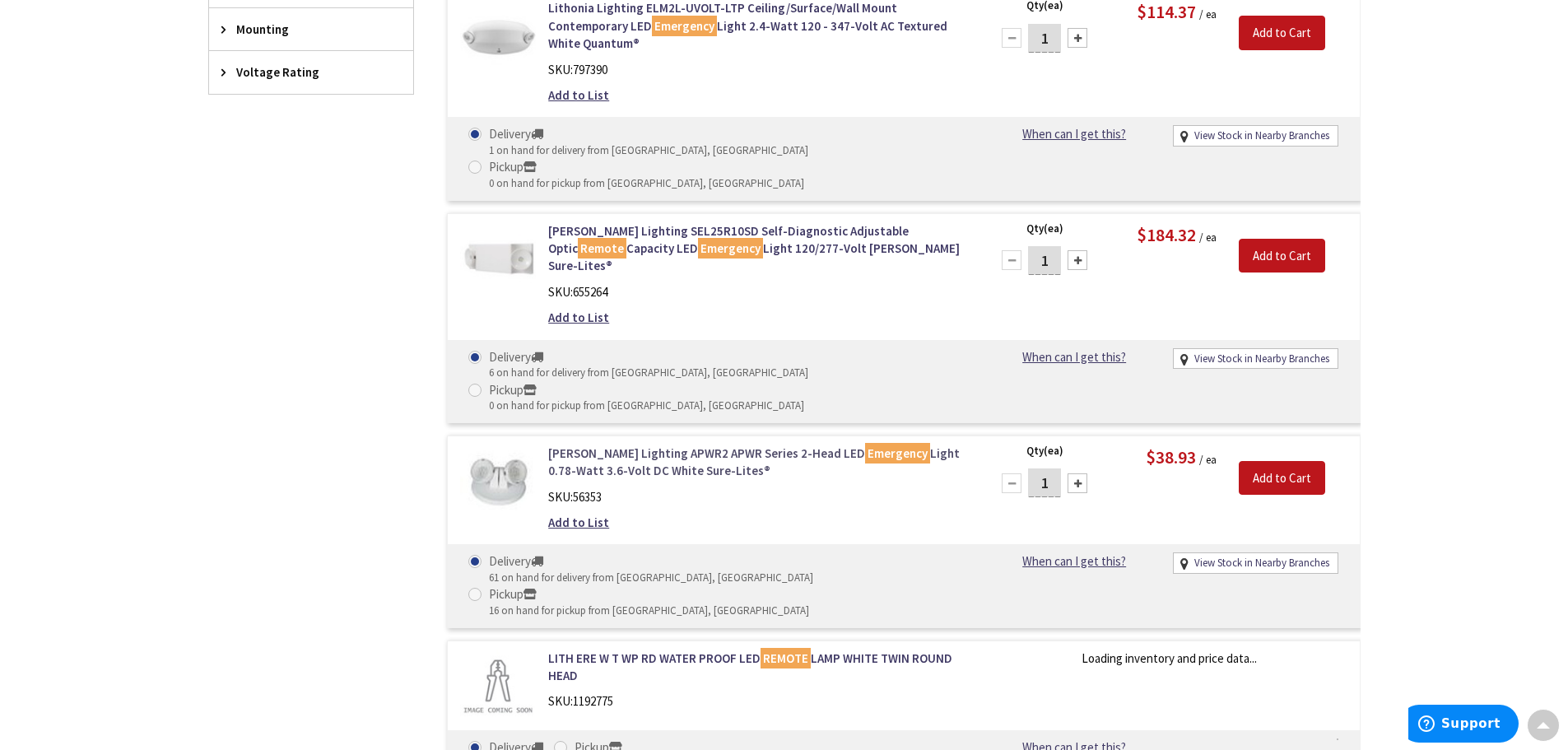
click at [589, 445] on link "Cooper Lighting APWR2 APWR Series 2-Head LED Emergency Light 0.78-Watt 3.6-Volt…" at bounding box center [757, 462] width 419 height 36
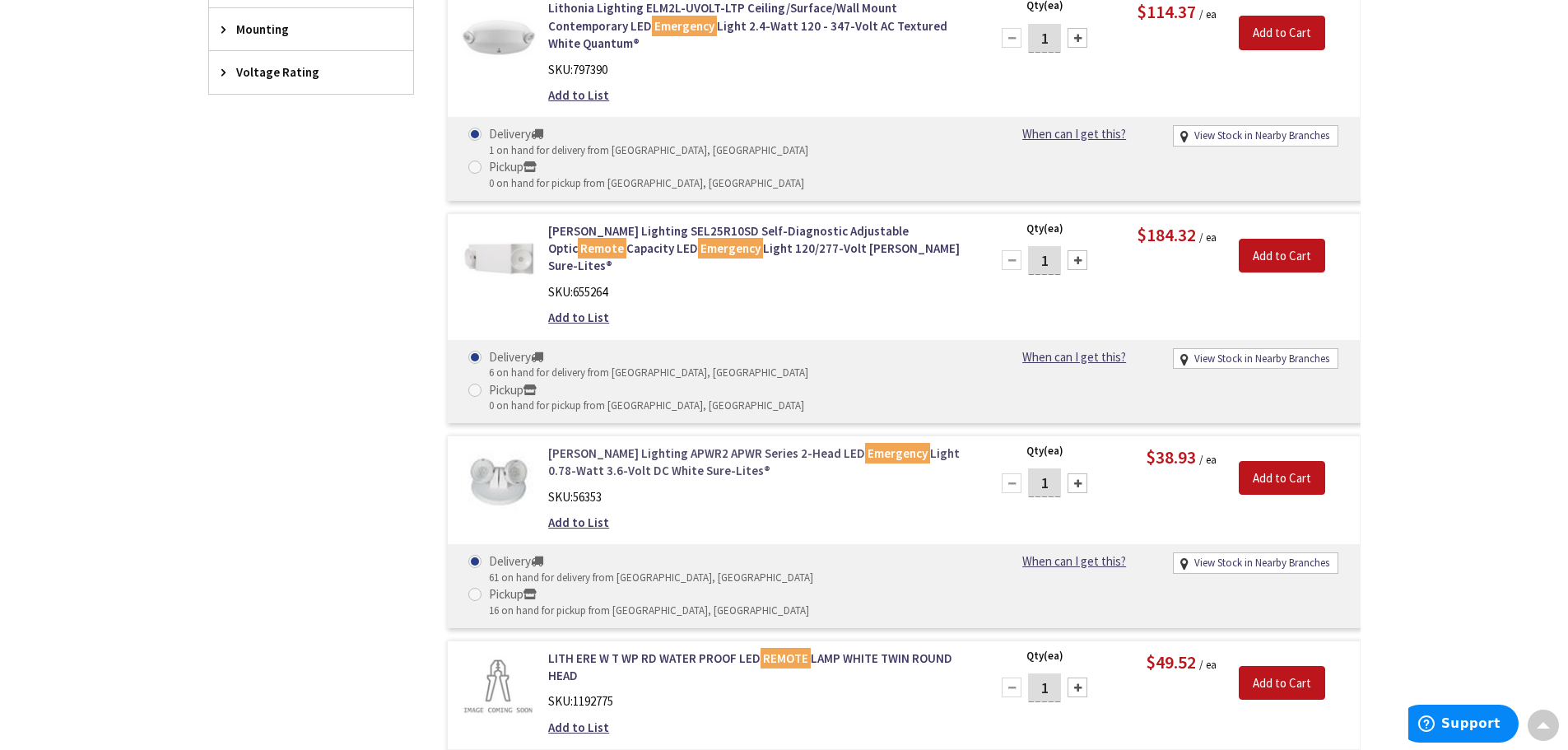
scroll to position [907, 0]
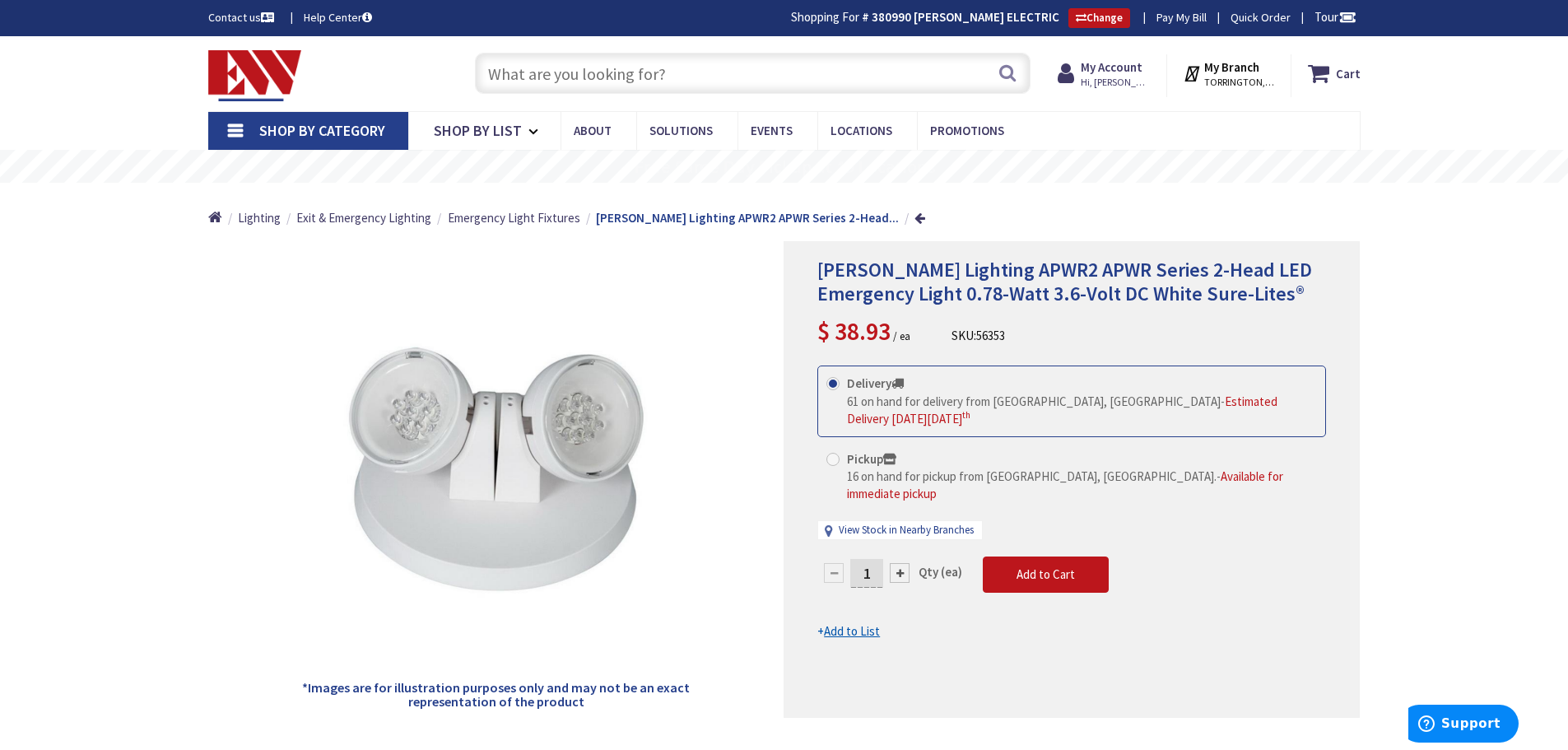
click at [520, 66] on input "text" at bounding box center [752, 73] width 555 height 41
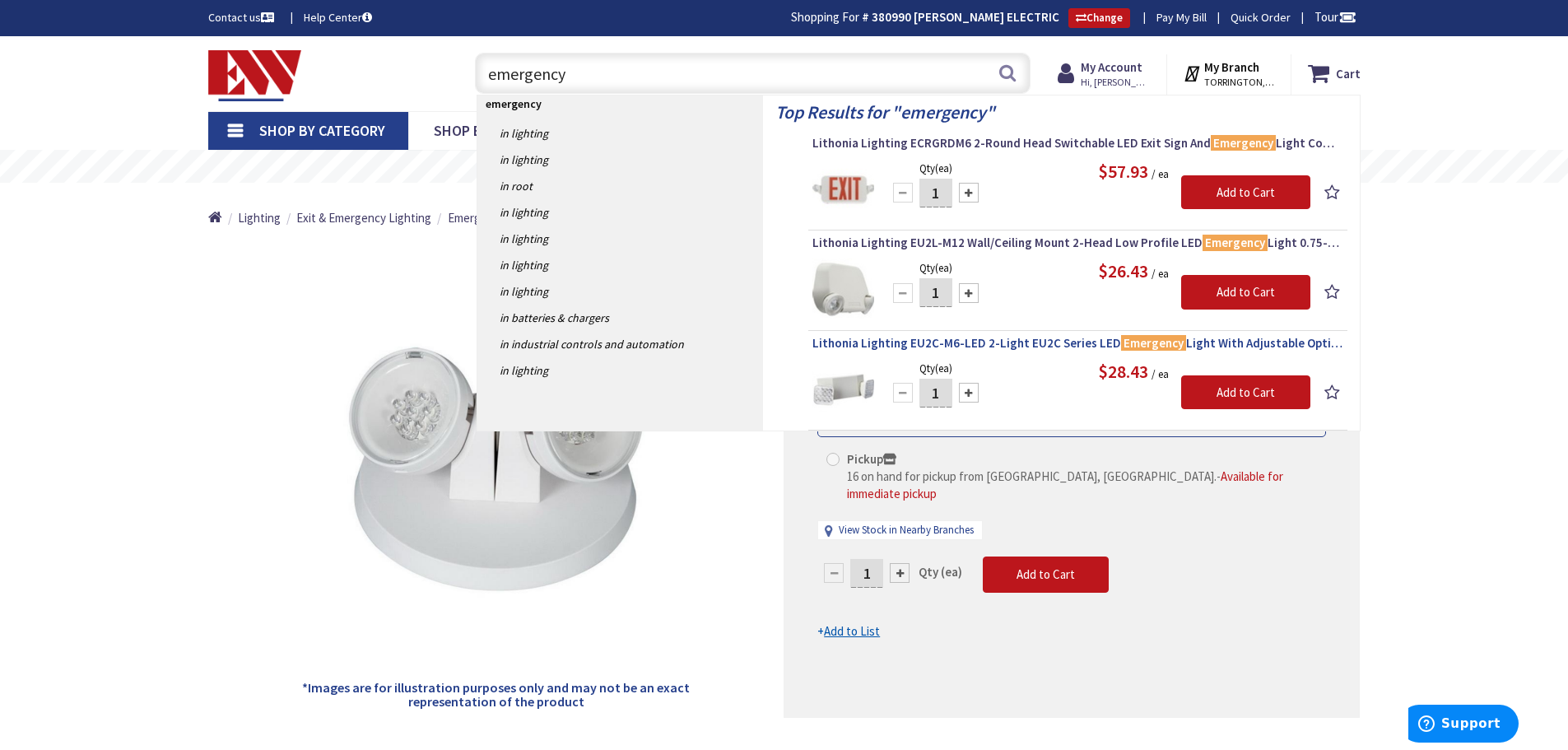
type input "emergency"
click at [991, 342] on span "Lithonia Lighting EU2C-M6-LED 2-Light EU2C Series LED Emergency Light With Adju…" at bounding box center [1078, 343] width 531 height 16
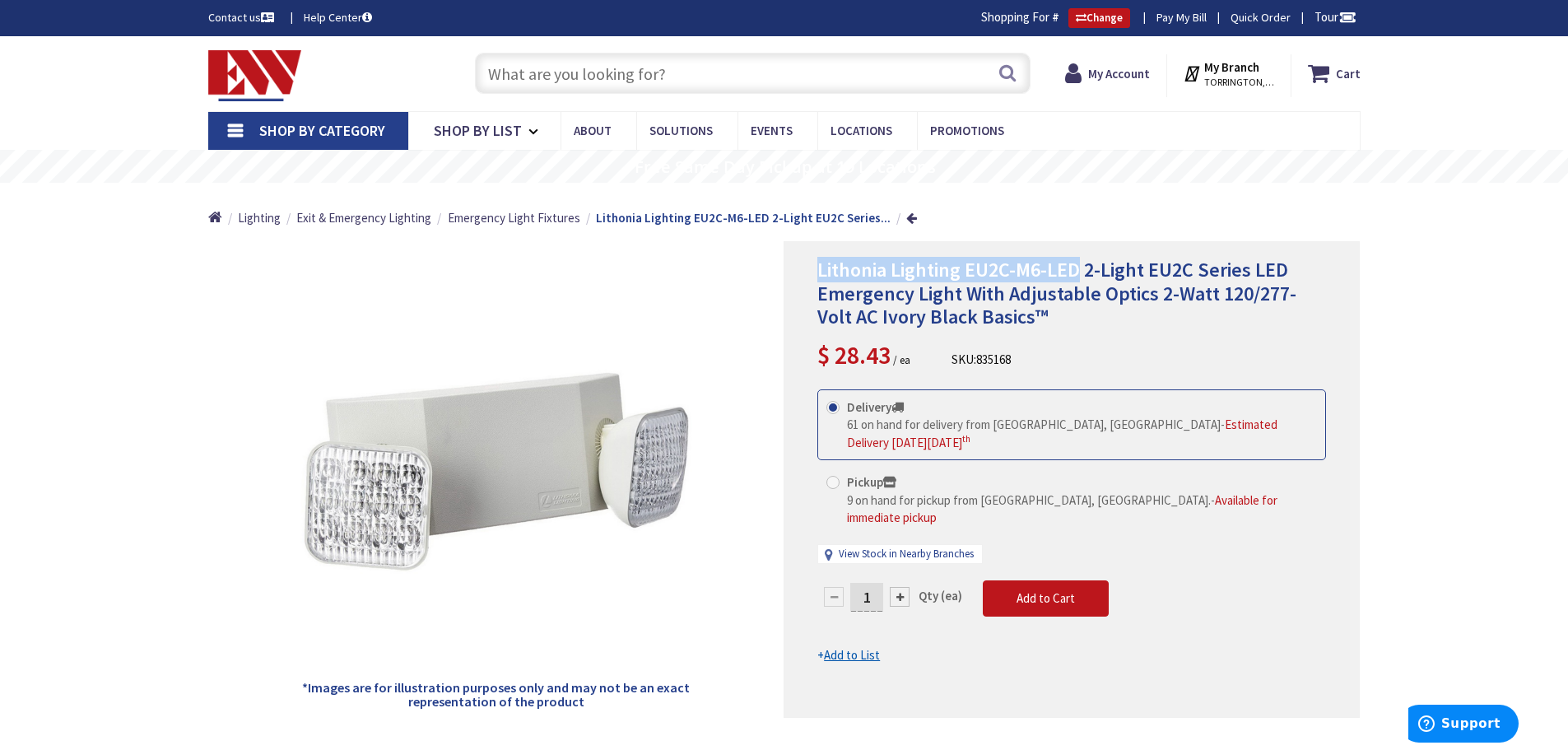
drag, startPoint x: 1081, startPoint y: 266, endPoint x: 821, endPoint y: 264, distance: 260.0
click at [821, 264] on span "Lithonia Lighting EU2C-M6-LED 2-Light EU2C Series LED Emergency Light With Adju…" at bounding box center [1058, 294] width 479 height 73
copy span "Lithonia Lighting EU2C-M6-LED"
click at [496, 78] on input "text" at bounding box center [752, 73] width 555 height 41
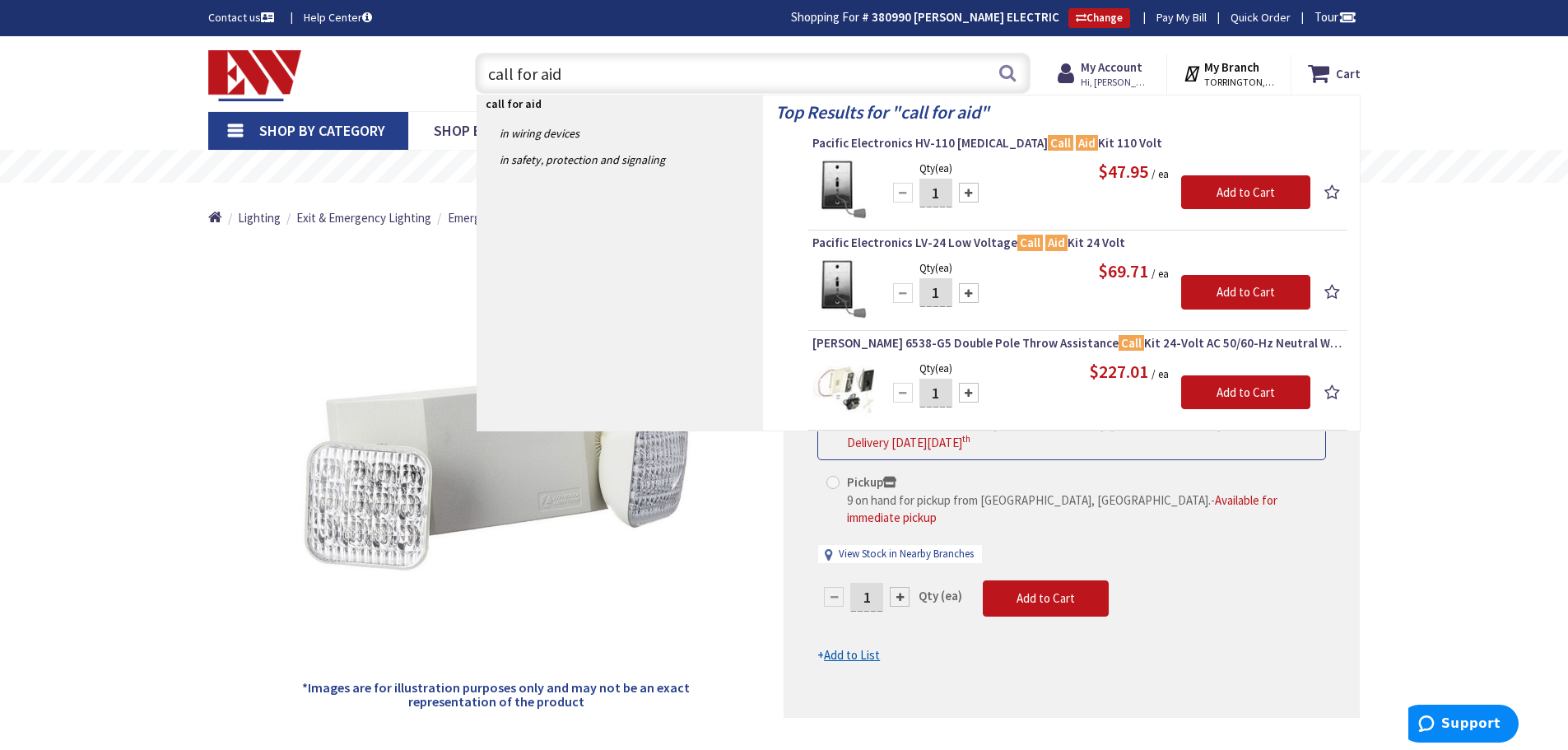
type input "call for aid"
click at [262, 78] on img at bounding box center [255, 76] width 94 height 51
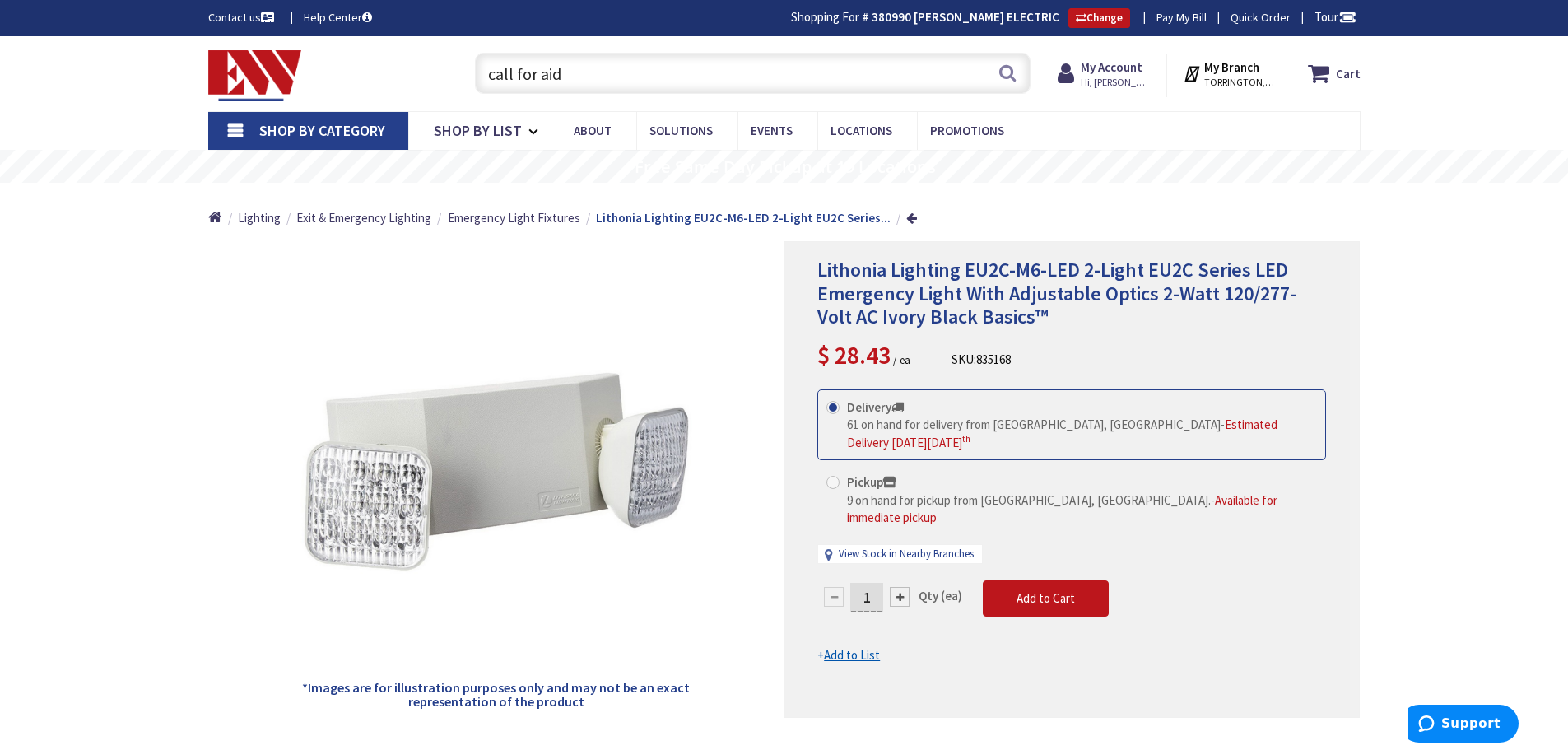
drag, startPoint x: 599, startPoint y: 76, endPoint x: 451, endPoint y: 69, distance: 148.2
click at [451, 69] on div "Toggle Nav call for aid call for aid Search Cart My Cart Close" at bounding box center [784, 73] width 1177 height 55
